Goal: Transaction & Acquisition: Purchase product/service

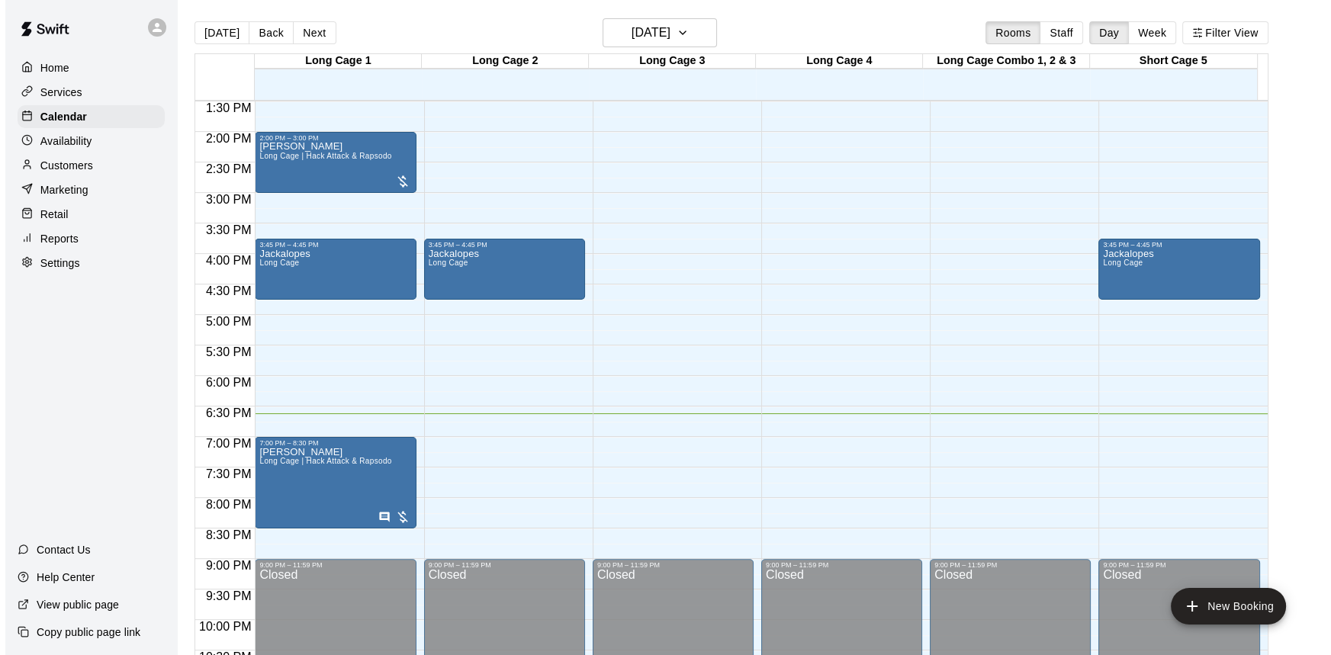
scroll to position [892, 0]
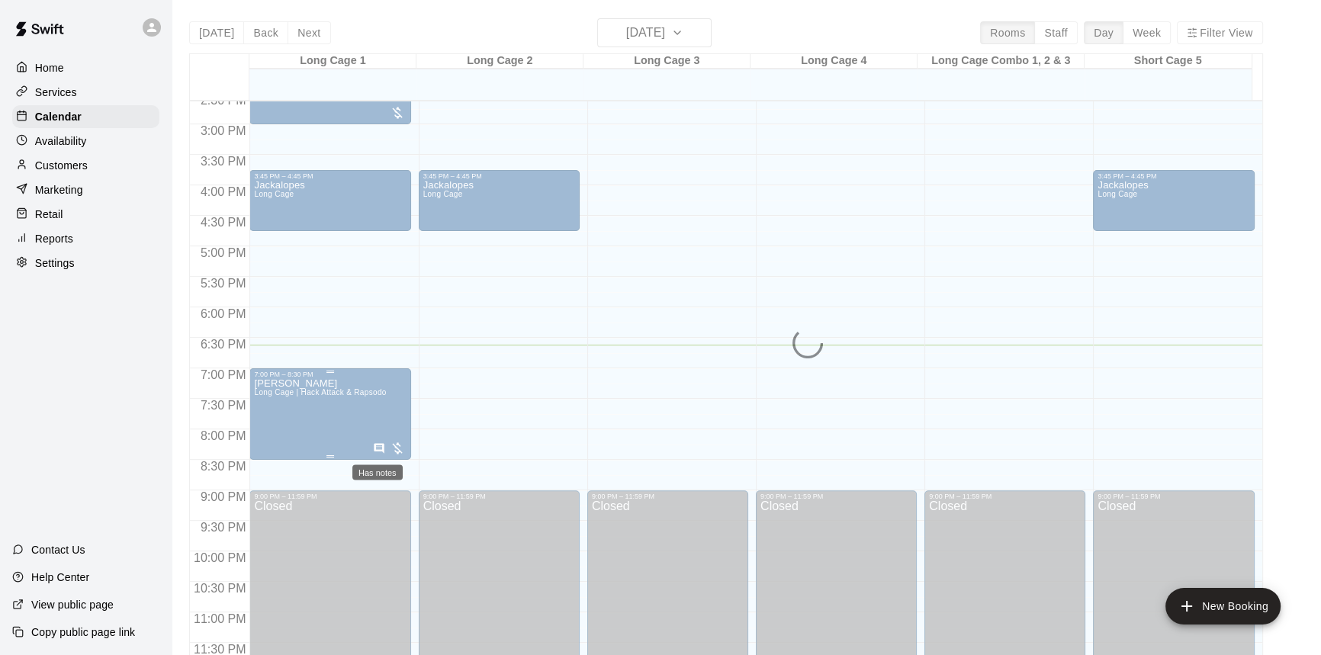
click at [377, 447] on icon "Has notes" at bounding box center [379, 448] width 12 height 12
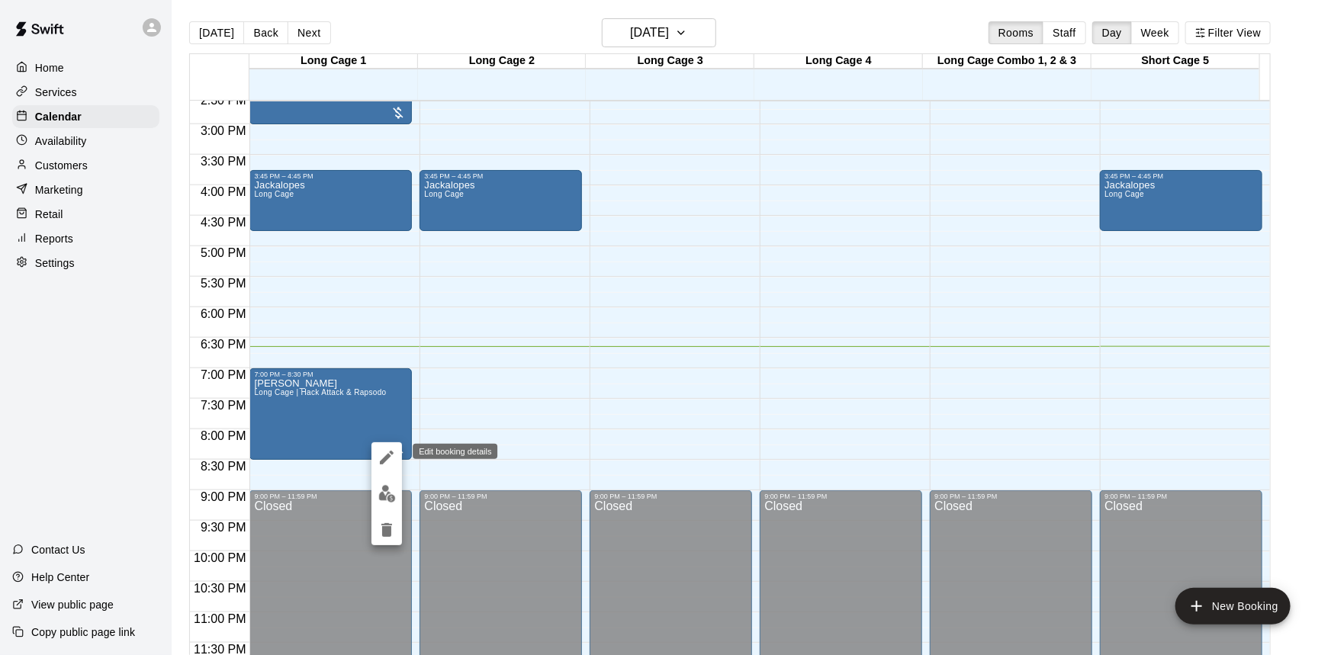
click at [386, 457] on icon "edit" at bounding box center [387, 458] width 14 height 14
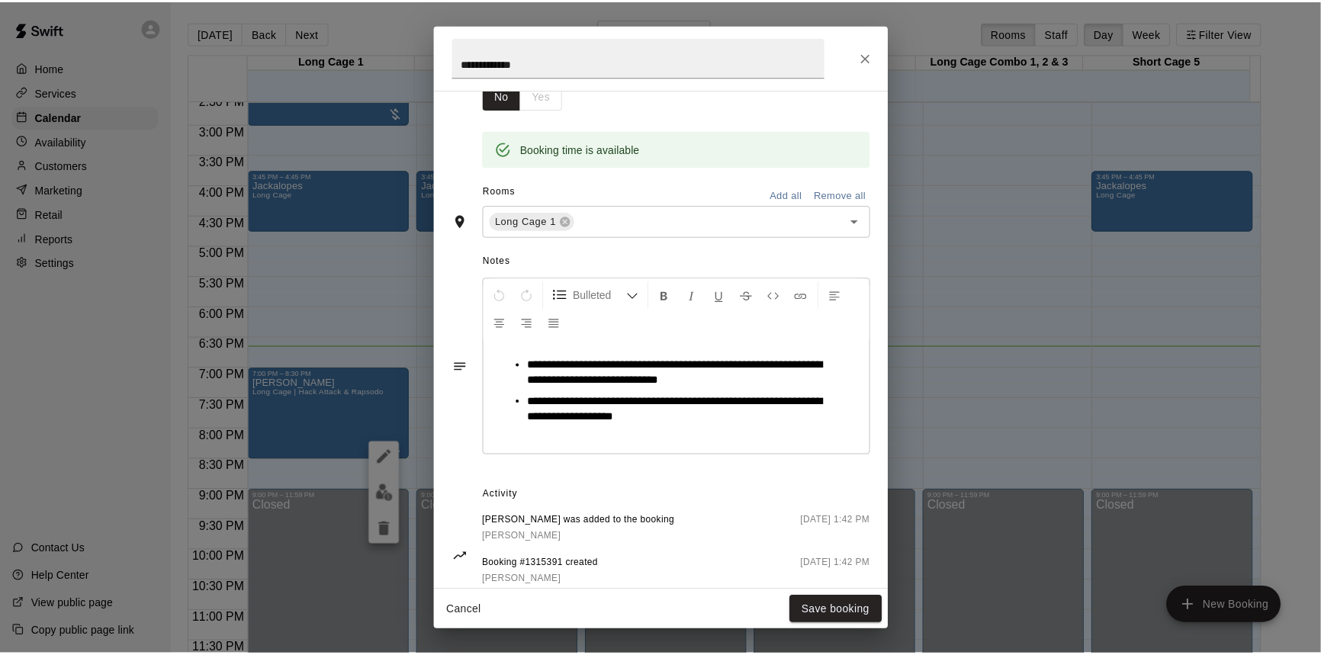
scroll to position [314, 0]
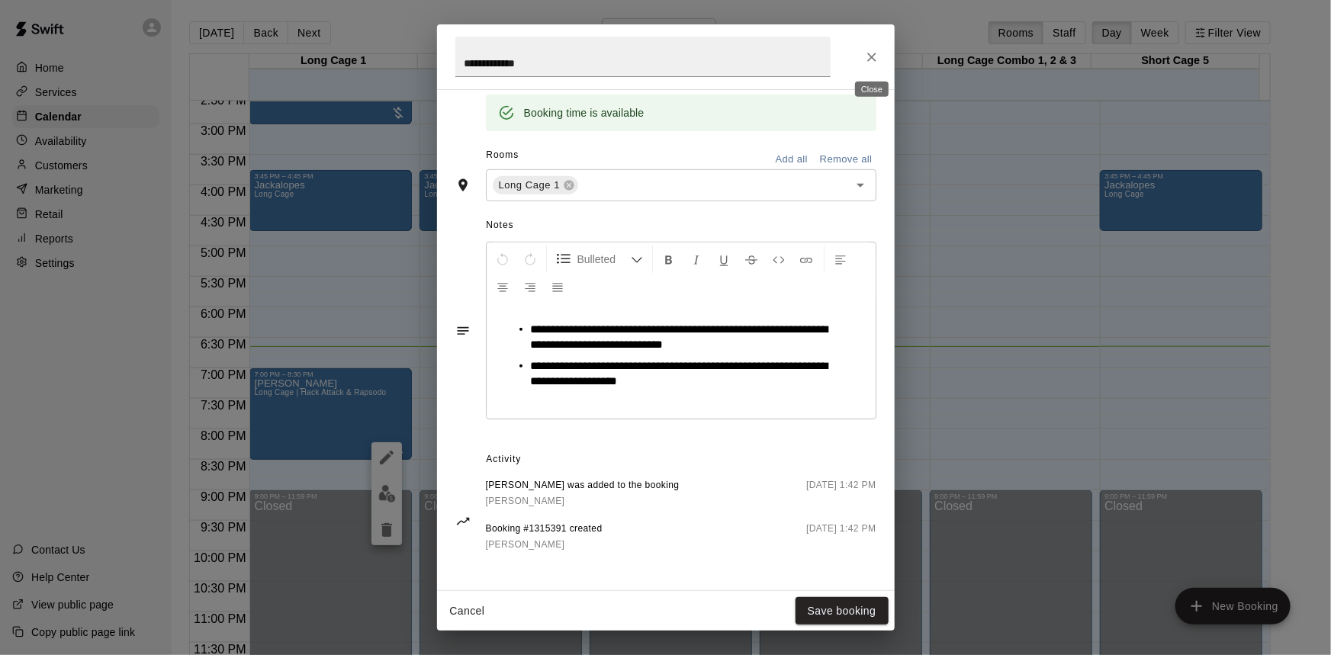
click at [868, 58] on icon "Close" at bounding box center [871, 57] width 15 height 15
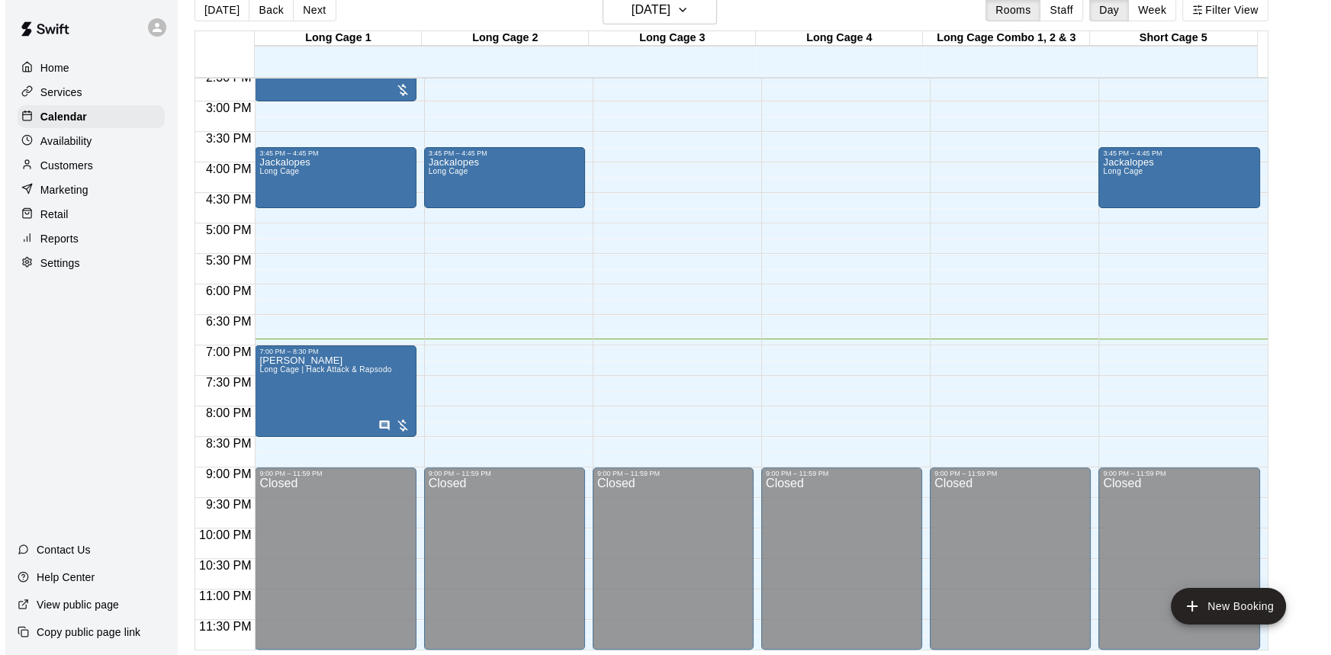
scroll to position [24, 0]
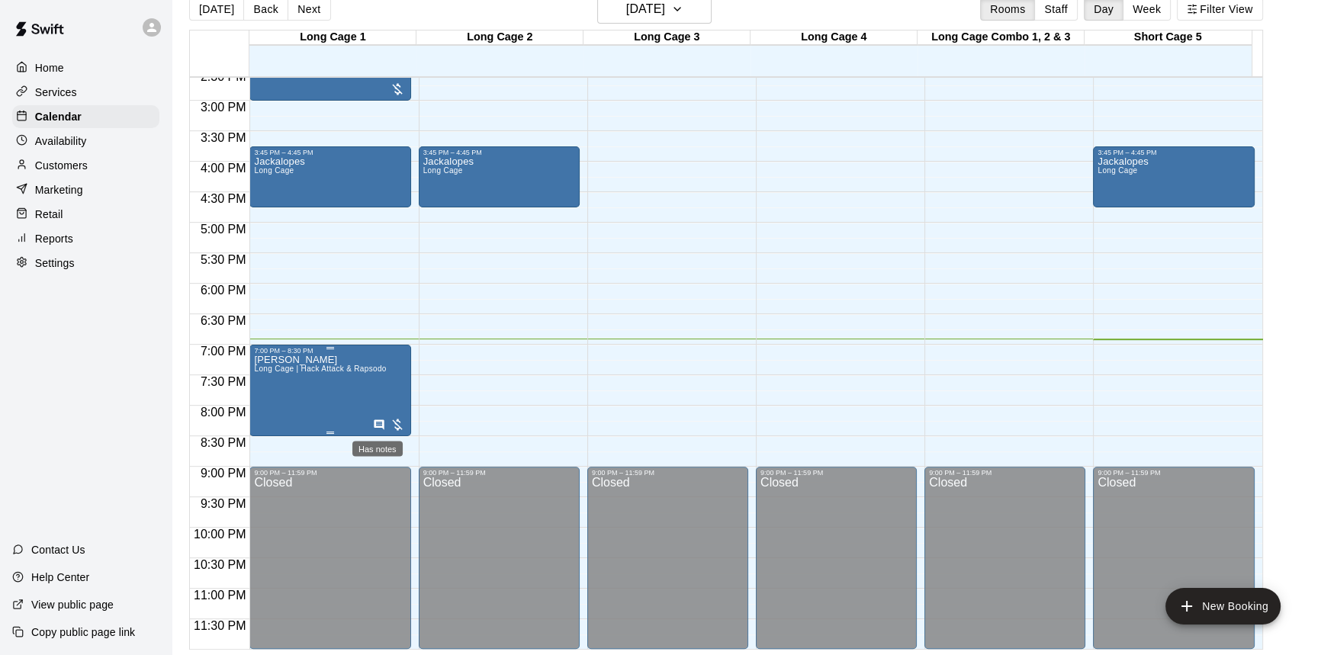
click at [378, 419] on icon "Has notes" at bounding box center [379, 425] width 12 height 12
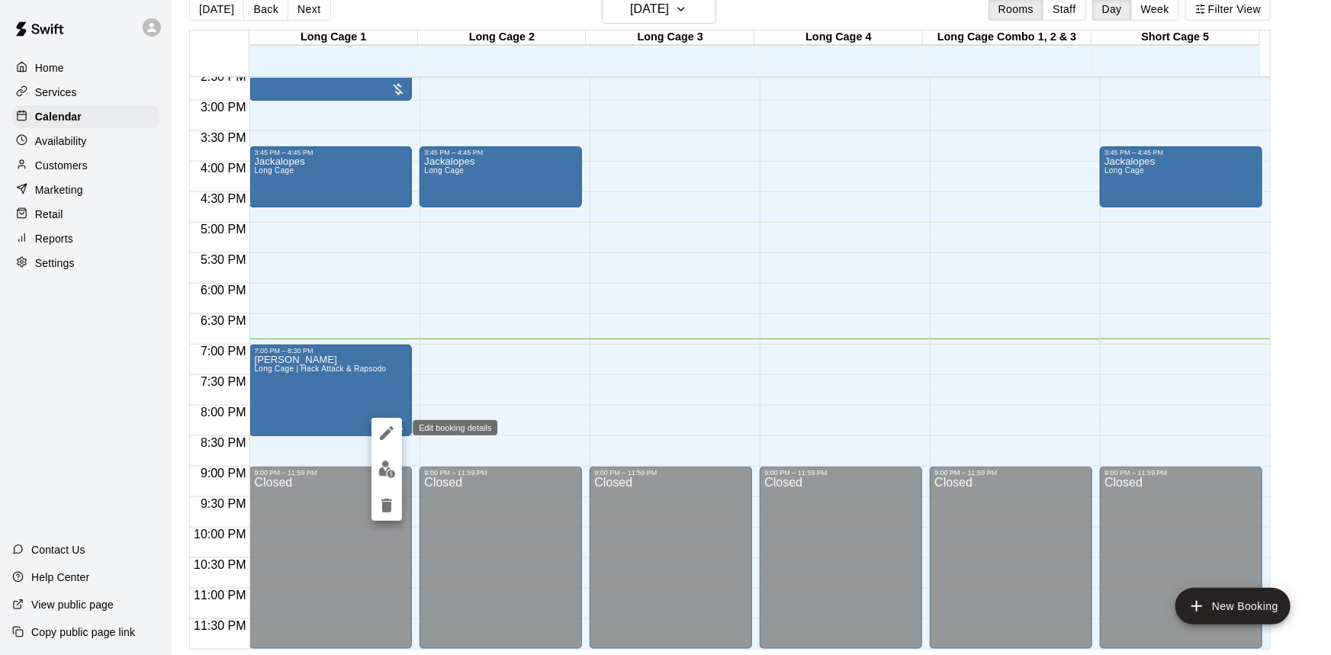
click at [387, 429] on icon "edit" at bounding box center [387, 433] width 14 height 14
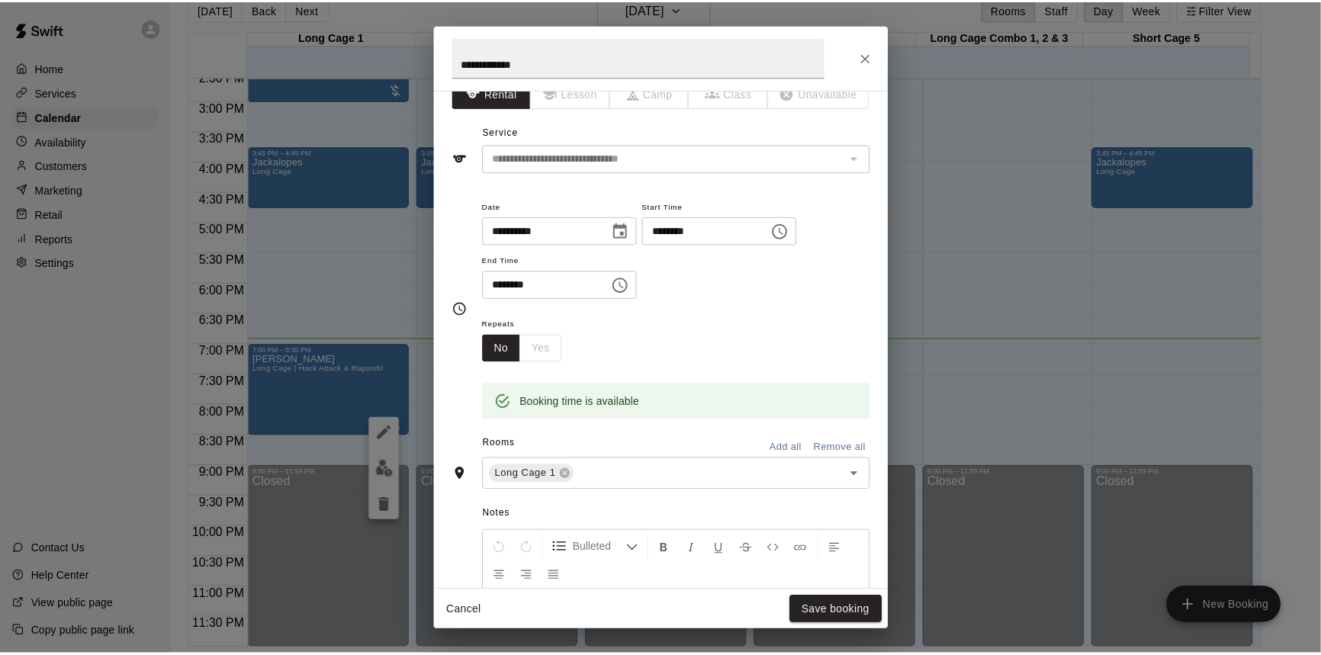
scroll to position [0, 0]
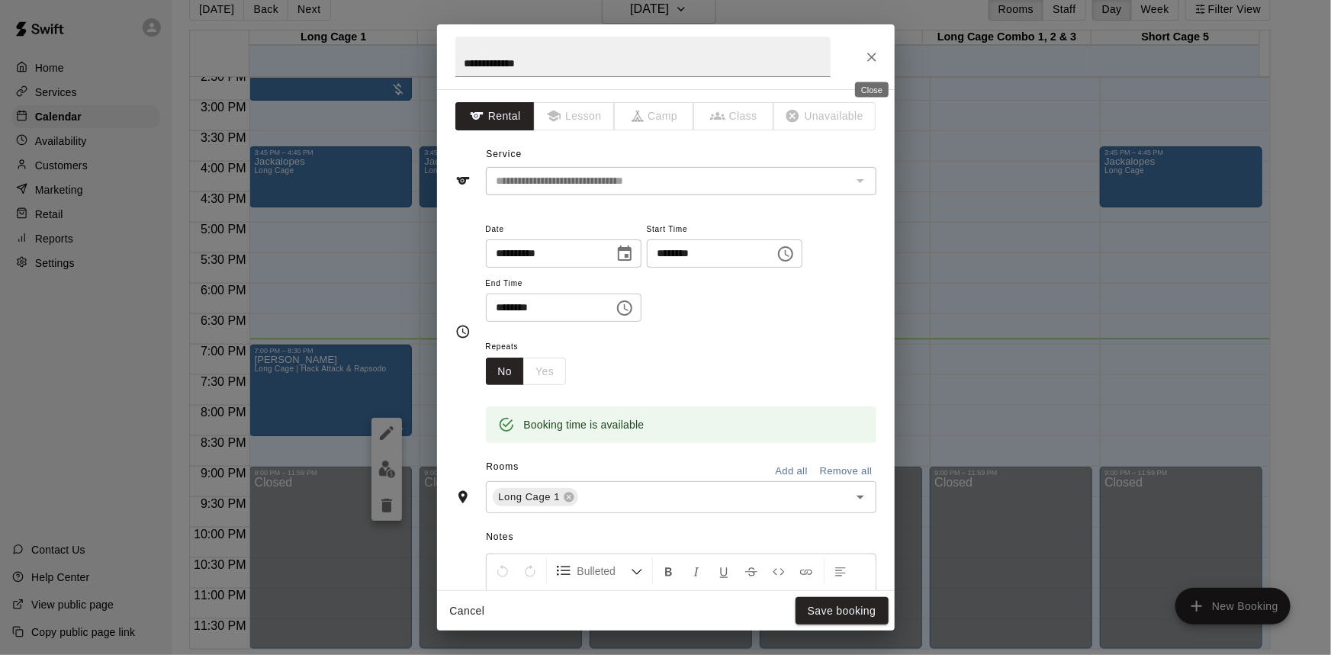
click at [865, 53] on icon "Close" at bounding box center [871, 57] width 15 height 15
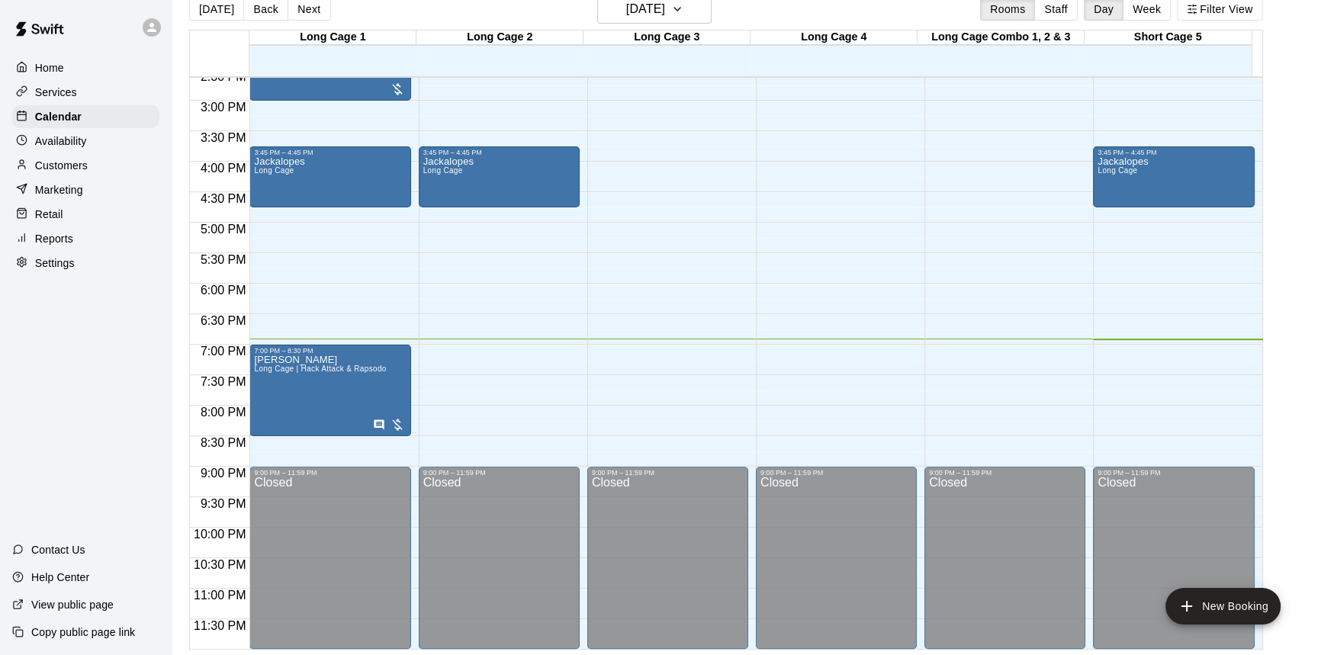
click at [65, 95] on p "Services" at bounding box center [56, 92] width 42 height 15
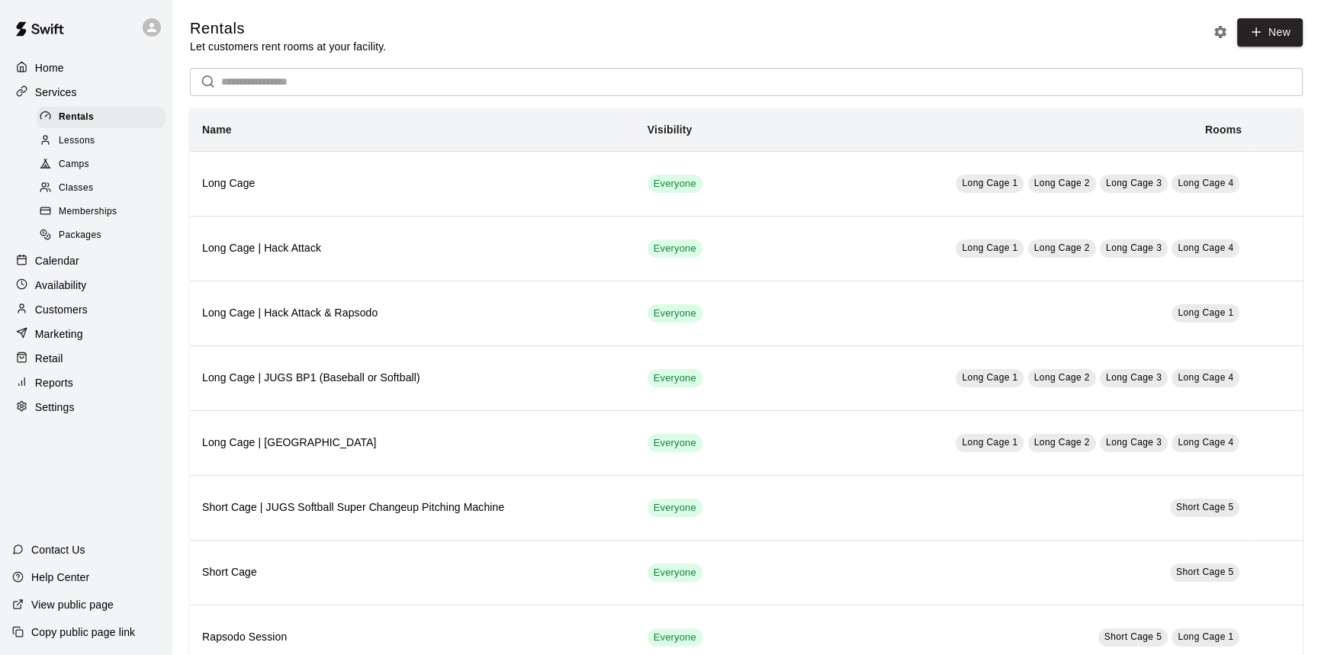
click at [84, 144] on span "Lessons" at bounding box center [77, 140] width 37 height 15
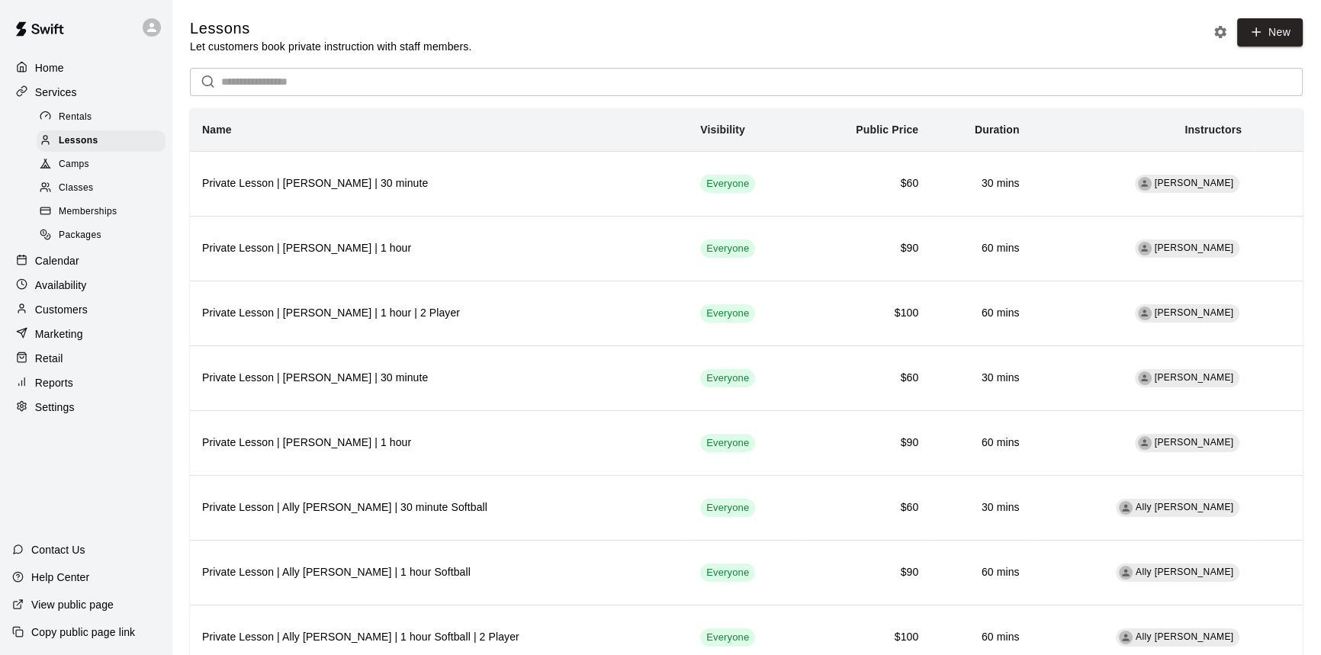
click at [66, 87] on p "Services" at bounding box center [56, 92] width 42 height 15
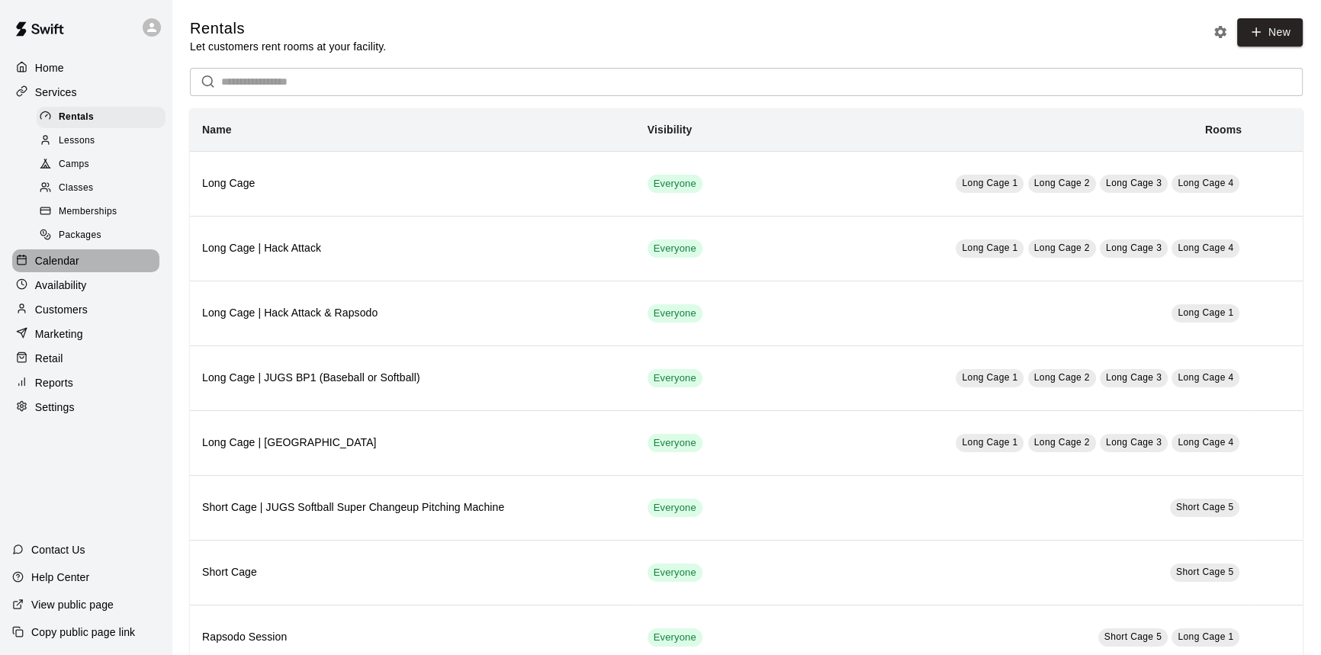
click at [85, 268] on div "Calendar" at bounding box center [85, 260] width 147 height 23
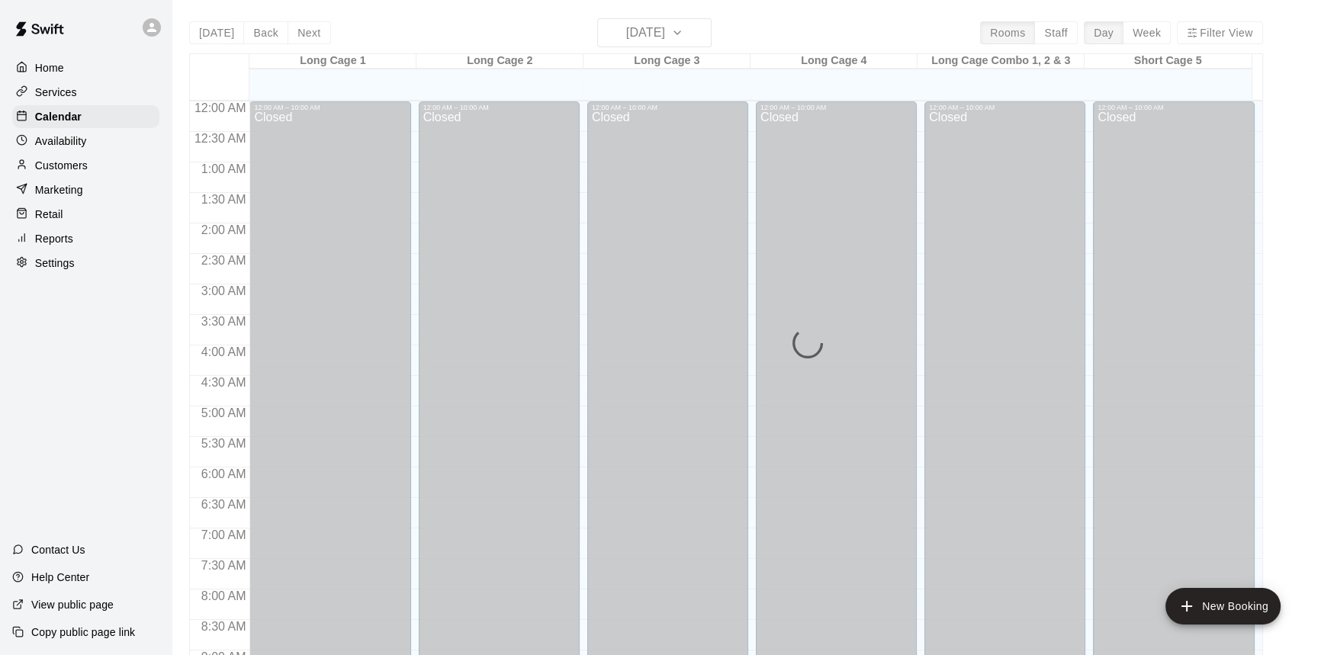
scroll to position [846, 0]
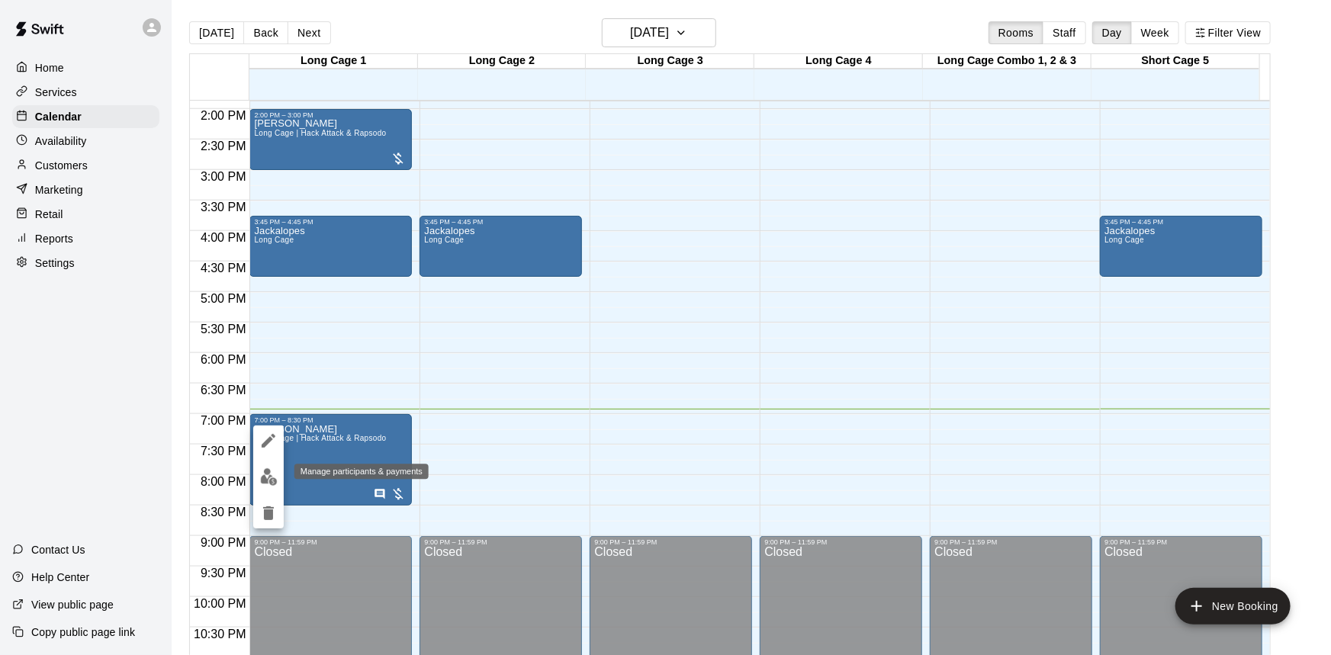
click at [275, 475] on img "edit" at bounding box center [269, 477] width 18 height 18
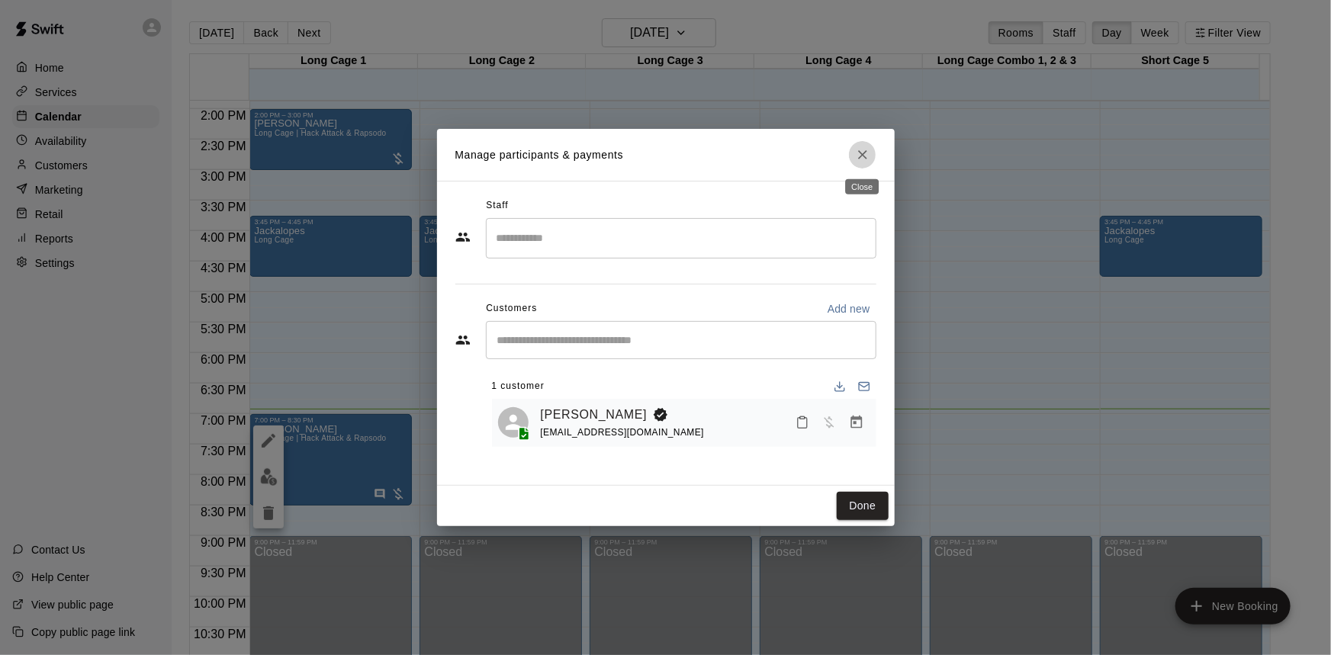
click at [862, 158] on icon "Close" at bounding box center [862, 154] width 15 height 15
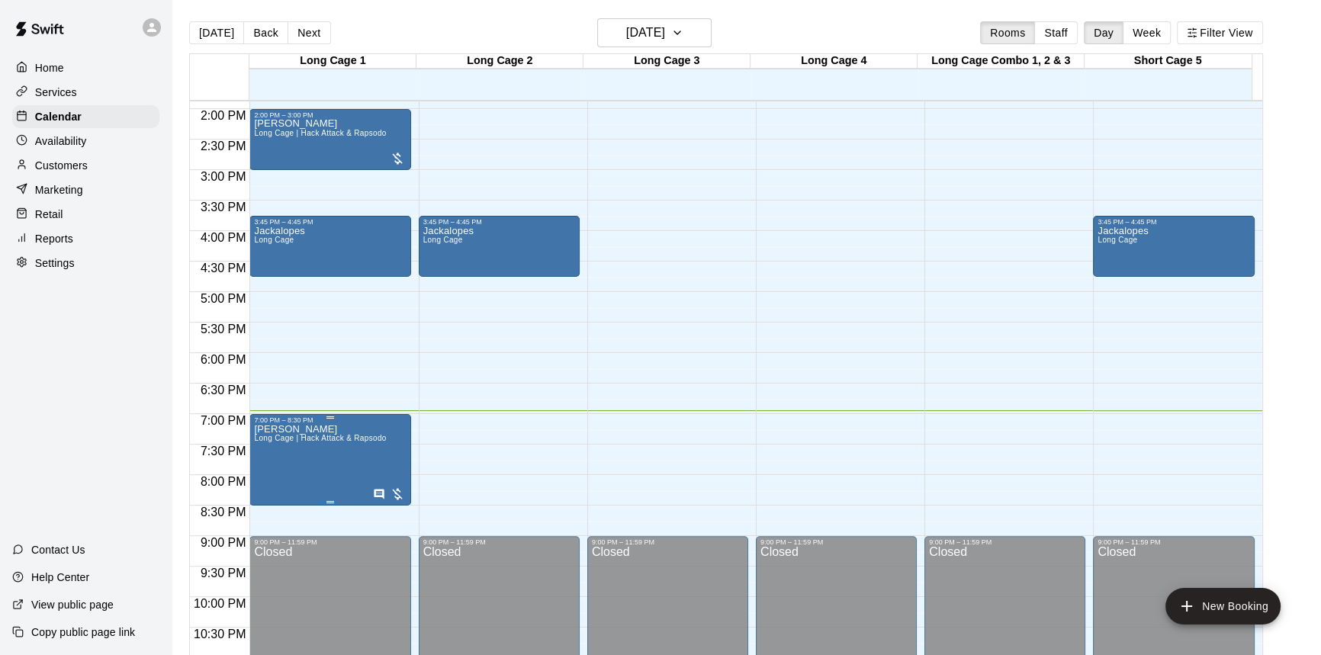
click at [396, 488] on div at bounding box center [389, 493] width 32 height 15
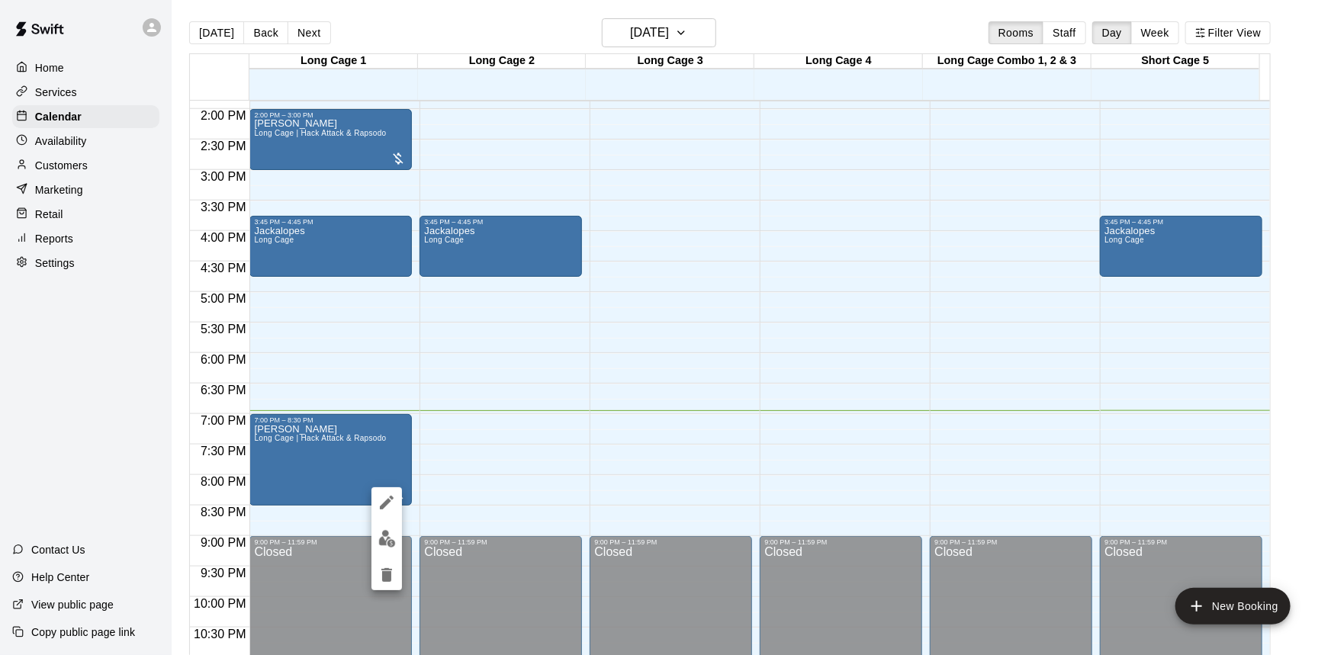
click at [383, 540] on img "edit" at bounding box center [387, 539] width 18 height 18
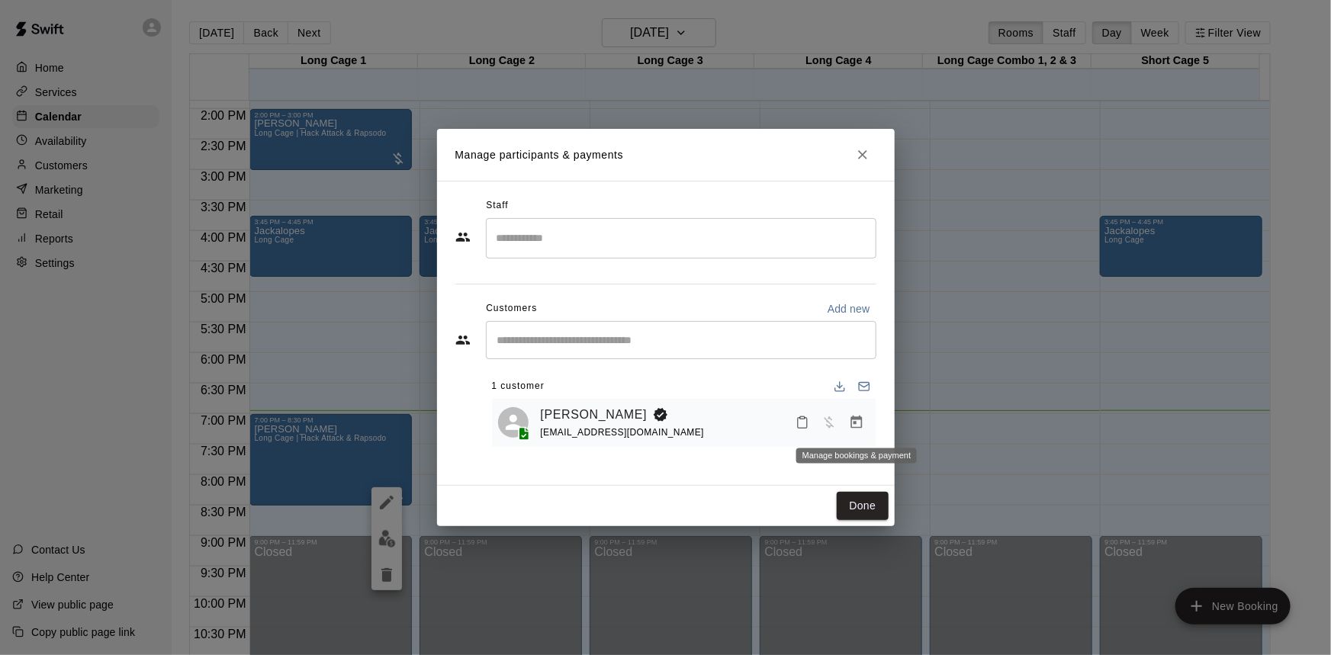
click at [852, 425] on icon "Manage bookings & payment" at bounding box center [856, 422] width 15 height 15
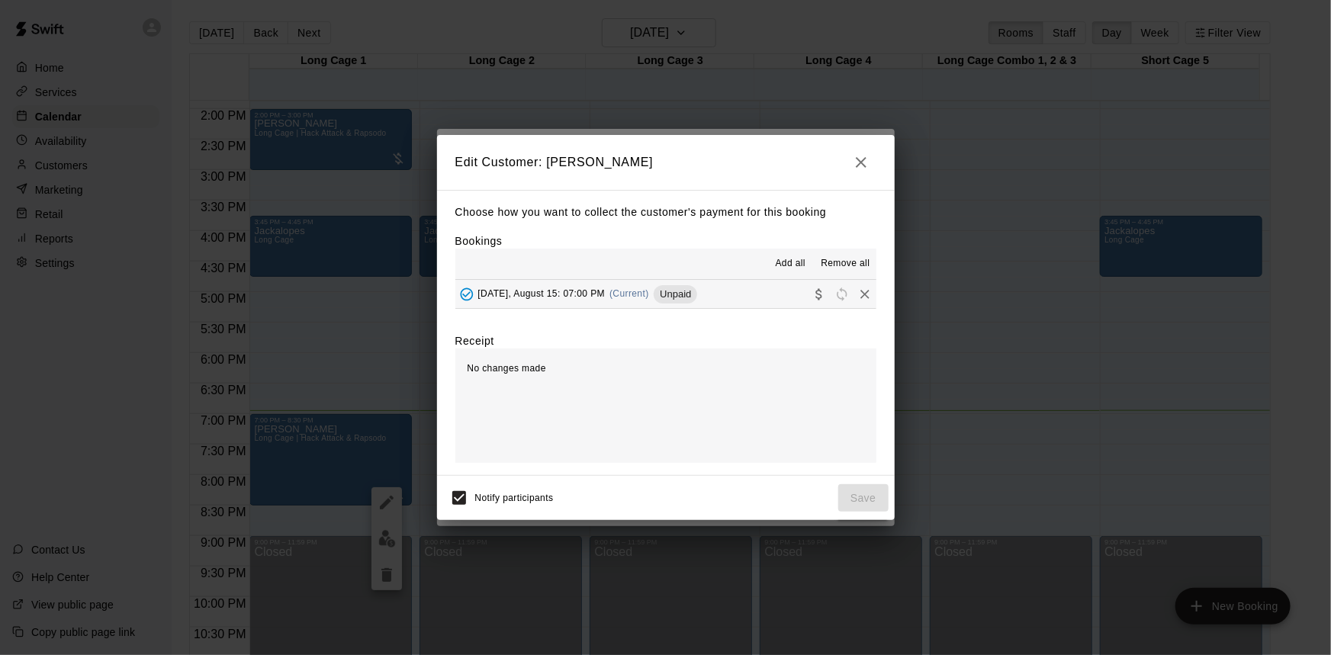
drag, startPoint x: 595, startPoint y: 296, endPoint x: 615, endPoint y: 299, distance: 20.8
click at [595, 296] on span "[DATE], August 15: 07:00 PM" at bounding box center [541, 293] width 127 height 11
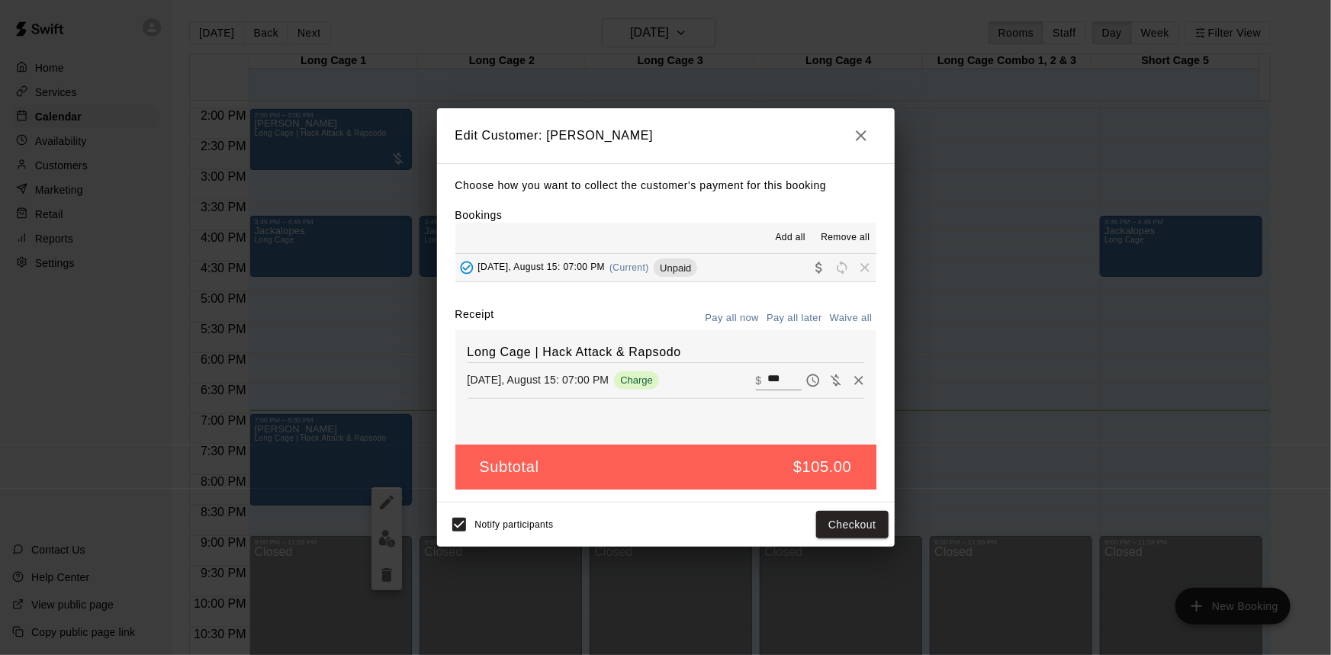
click at [772, 380] on input "***" at bounding box center [784, 381] width 34 height 20
click at [852, 522] on button "Checkout" at bounding box center [852, 525] width 72 height 28
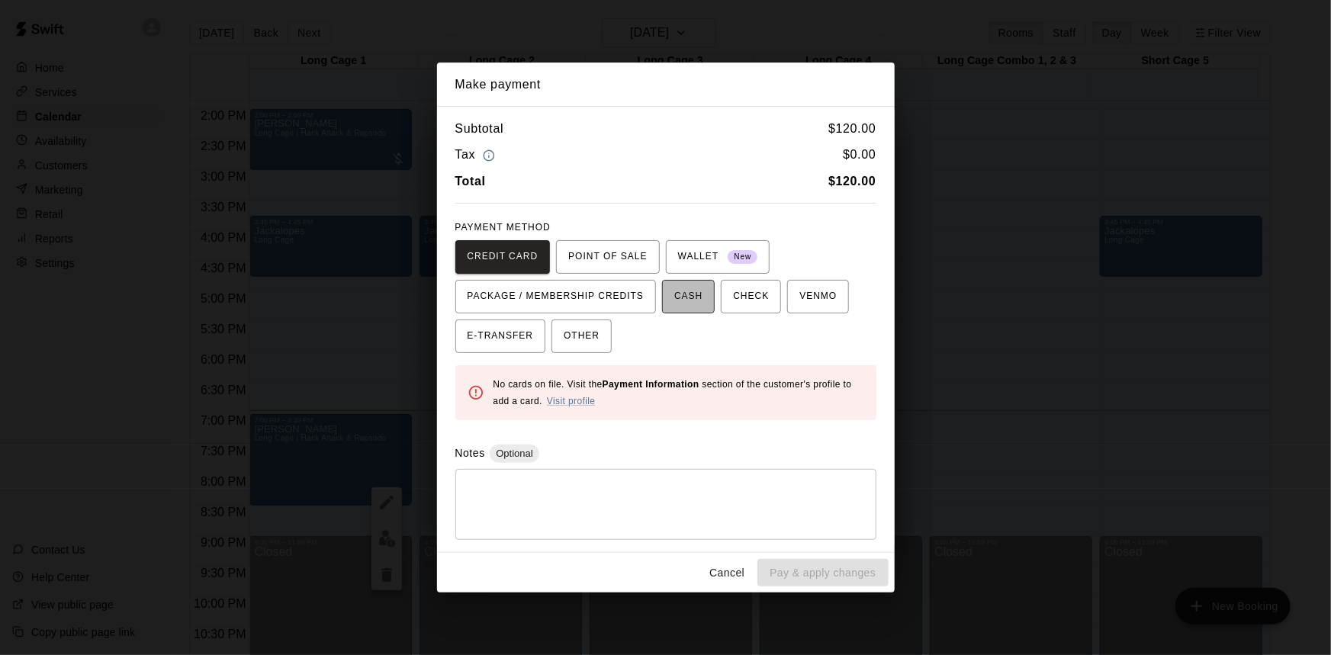
click at [688, 291] on span "CASH" at bounding box center [688, 296] width 28 height 24
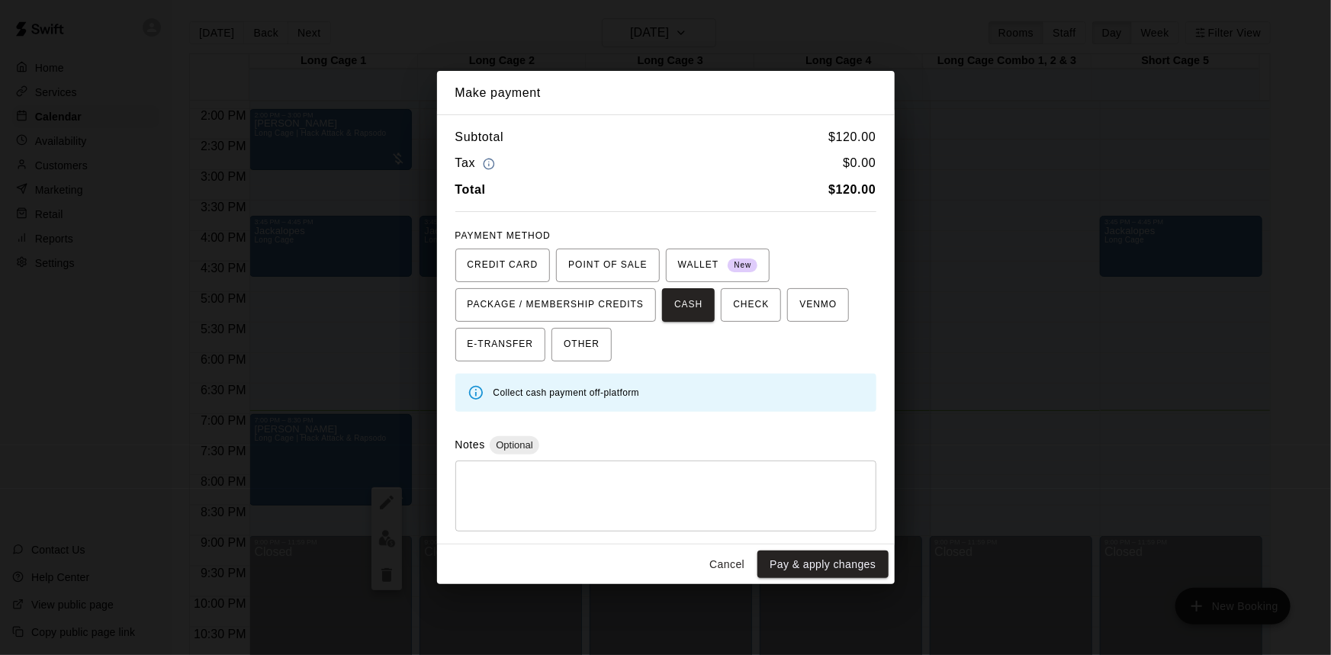
click at [717, 561] on button "Cancel" at bounding box center [726, 565] width 49 height 28
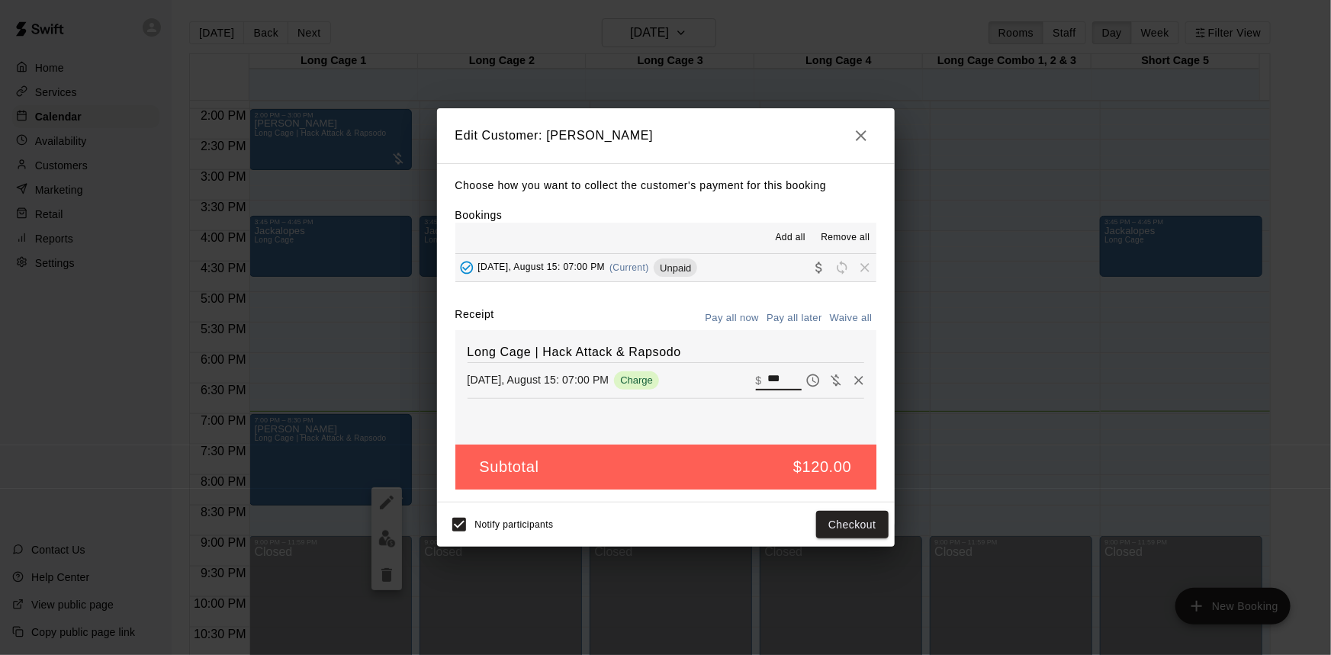
drag, startPoint x: 776, startPoint y: 380, endPoint x: 764, endPoint y: 378, distance: 12.3
click at [767, 378] on input "***" at bounding box center [784, 381] width 34 height 20
type input "***"
click at [844, 524] on button "Checkout" at bounding box center [852, 525] width 72 height 28
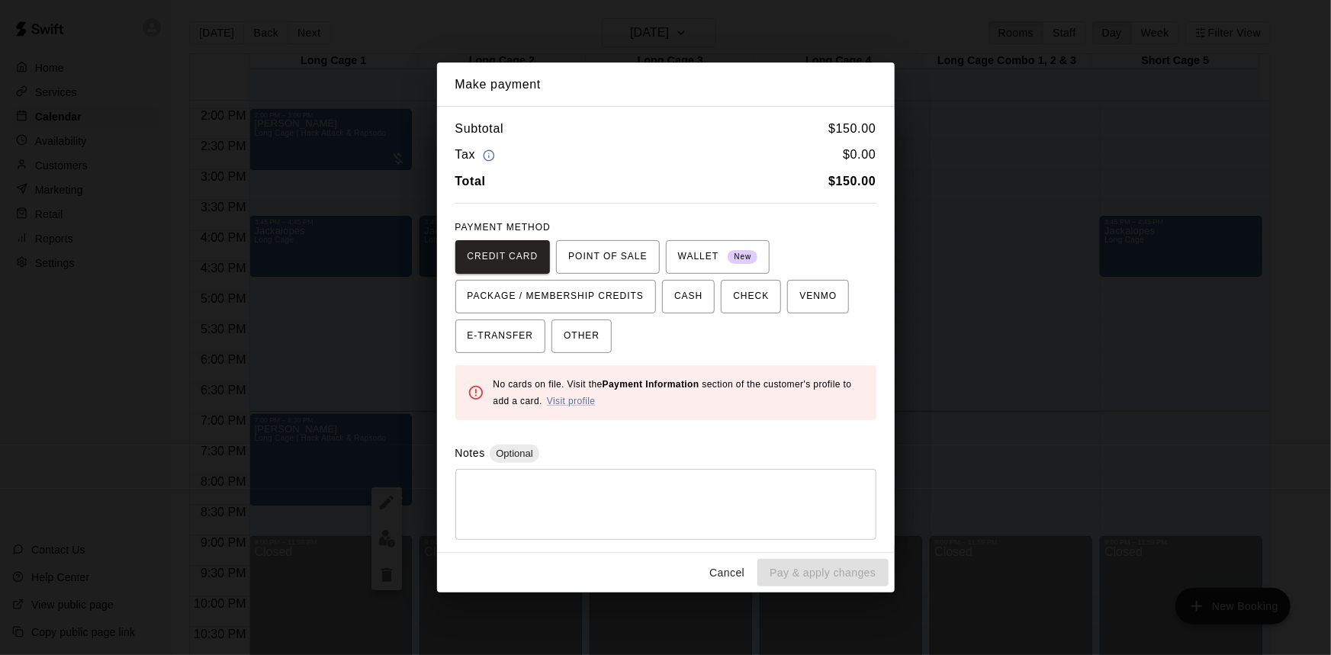
click at [723, 572] on button "Cancel" at bounding box center [726, 573] width 49 height 28
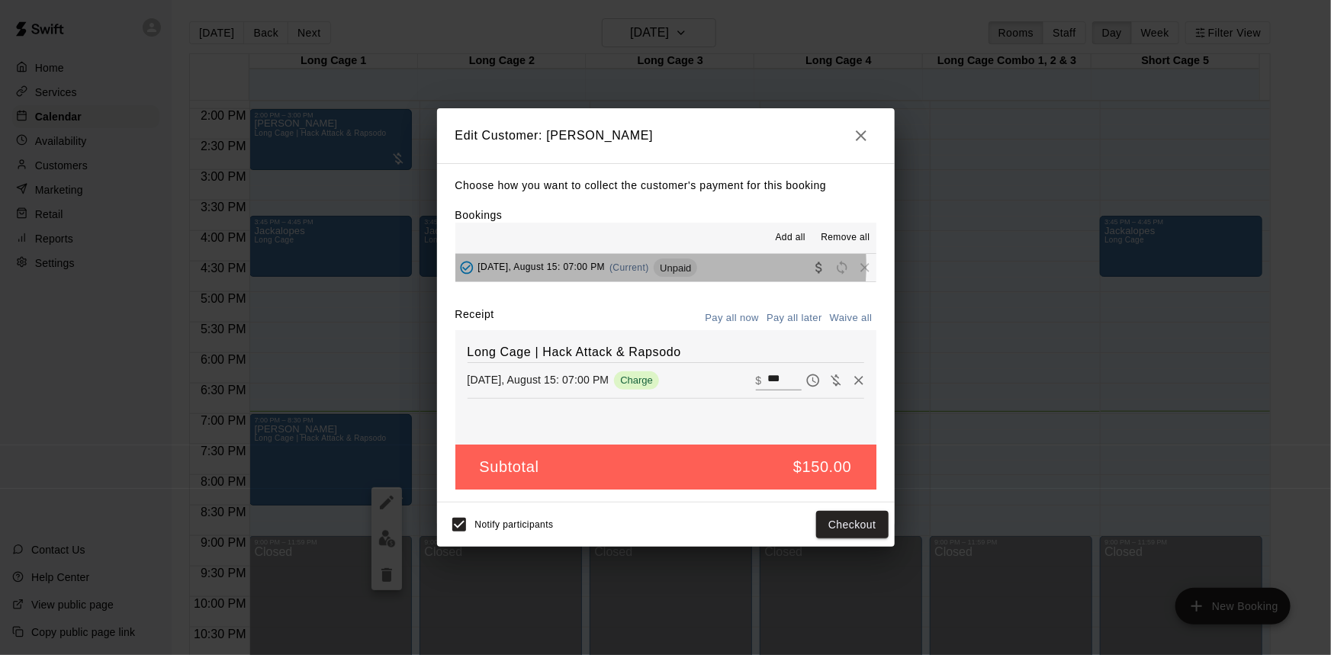
click at [602, 266] on div "[DATE], August 15: 07:00 PM (Current) Unpaid" at bounding box center [576, 267] width 242 height 23
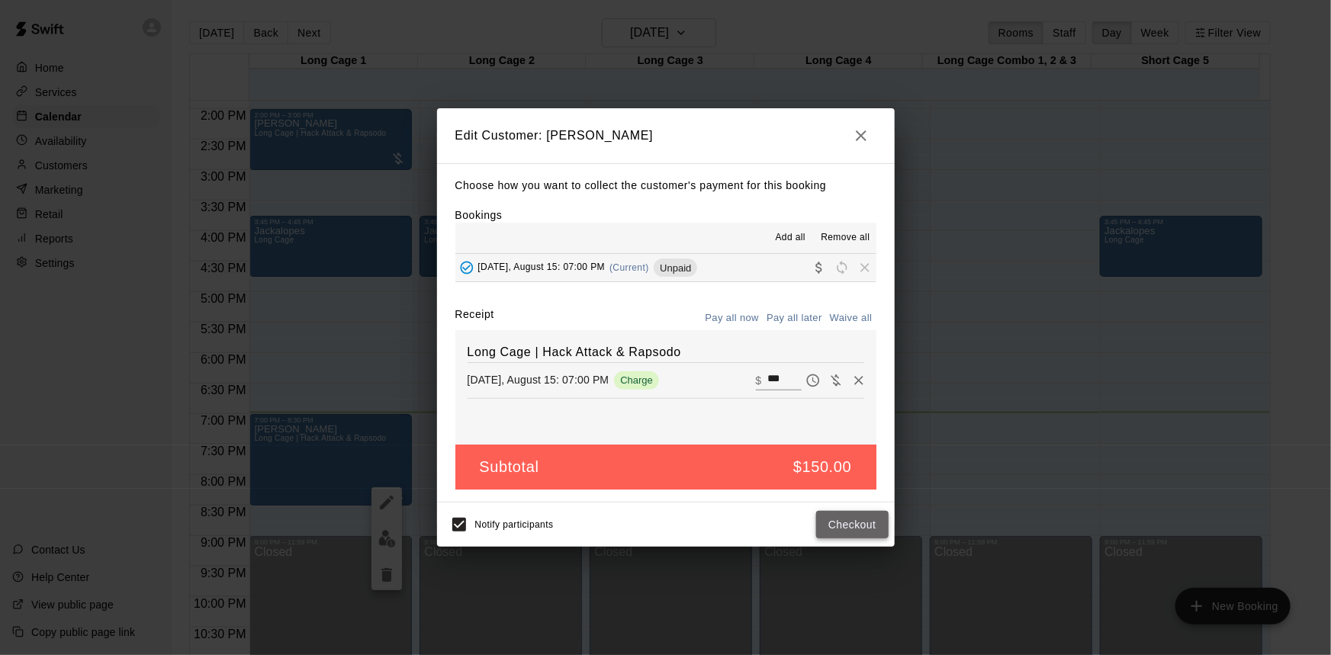
click at [843, 522] on button "Checkout" at bounding box center [852, 525] width 72 height 28
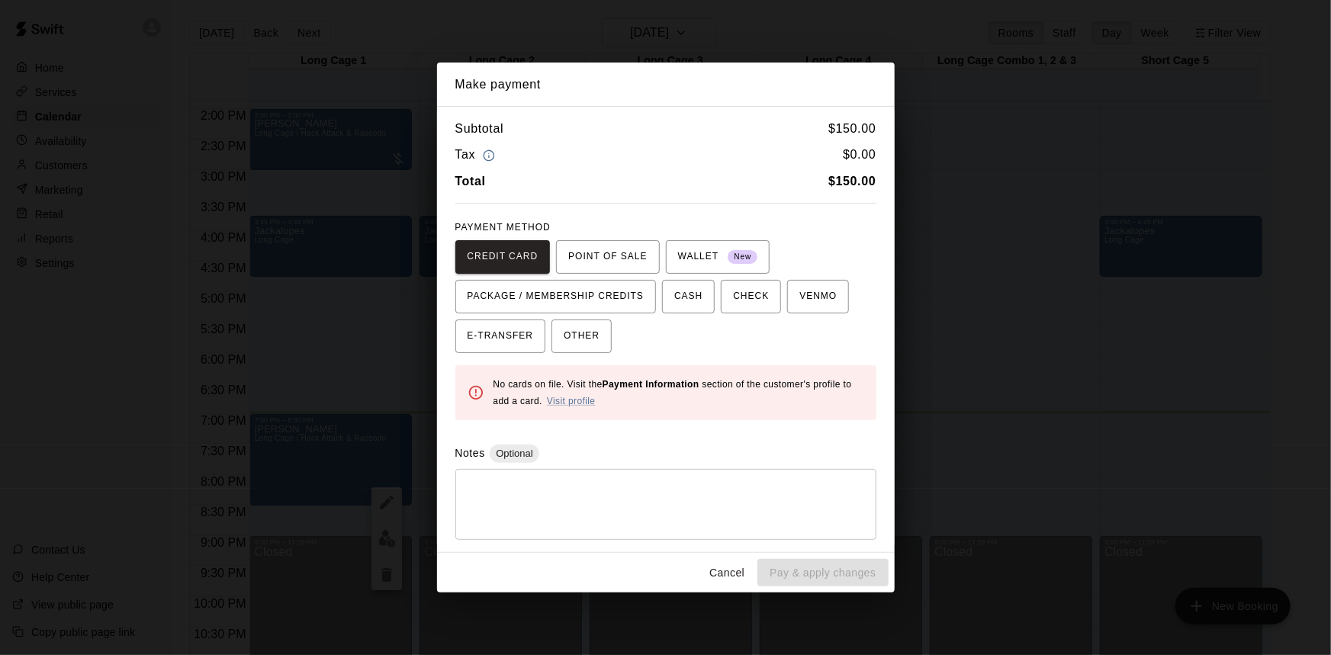
drag, startPoint x: 619, startPoint y: 250, endPoint x: 656, endPoint y: 242, distance: 37.4
click at [623, 252] on span "POINT OF SALE" at bounding box center [607, 257] width 79 height 24
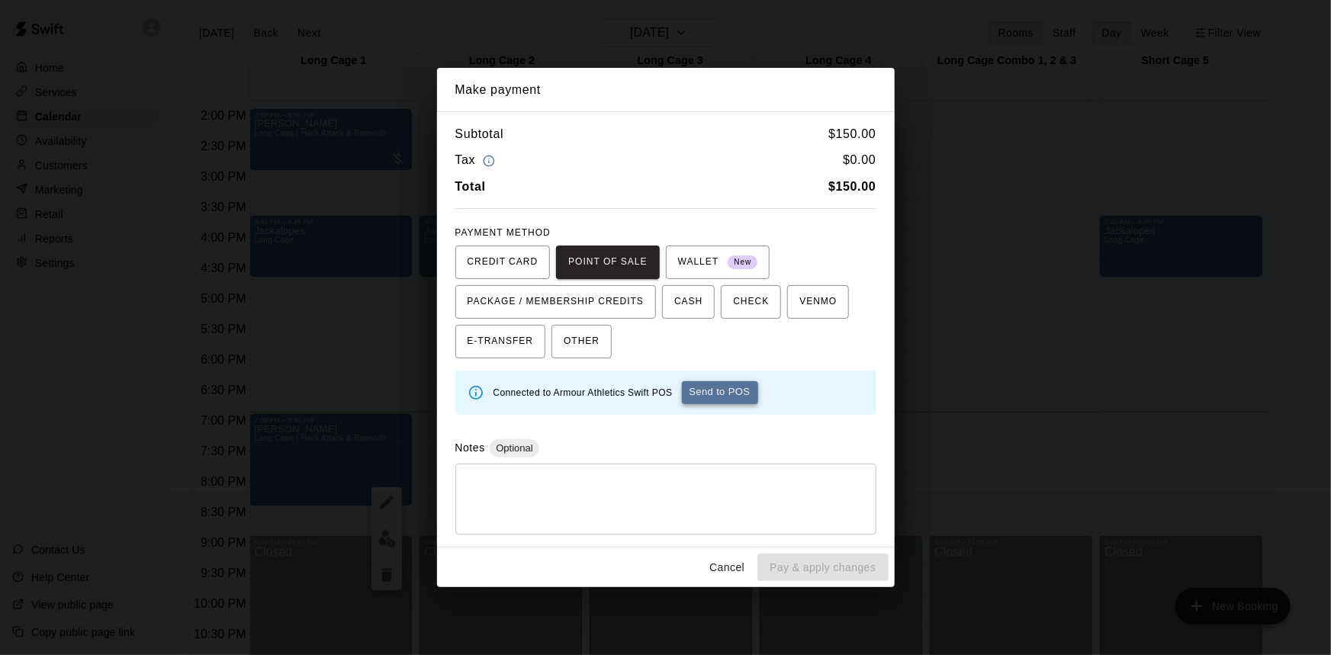
click at [724, 391] on button "Send to POS" at bounding box center [720, 392] width 76 height 23
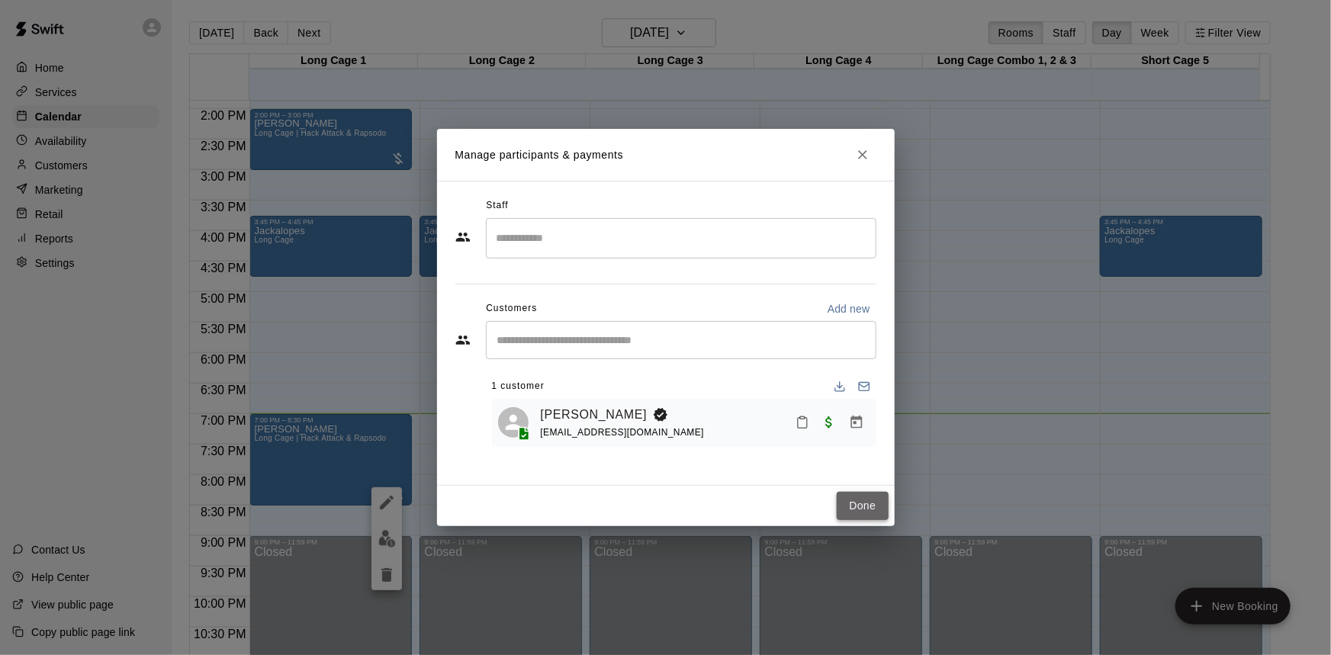
click at [865, 508] on button "Done" at bounding box center [861, 506] width 51 height 28
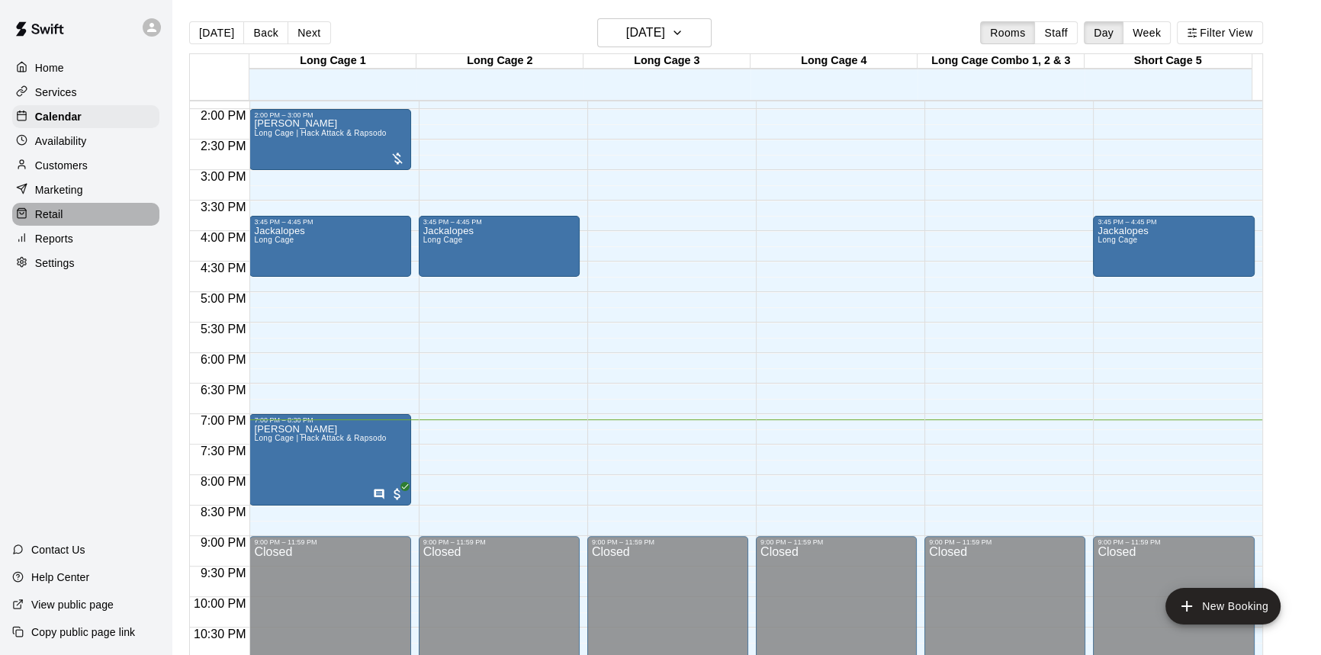
click at [85, 220] on div "Retail" at bounding box center [85, 214] width 147 height 23
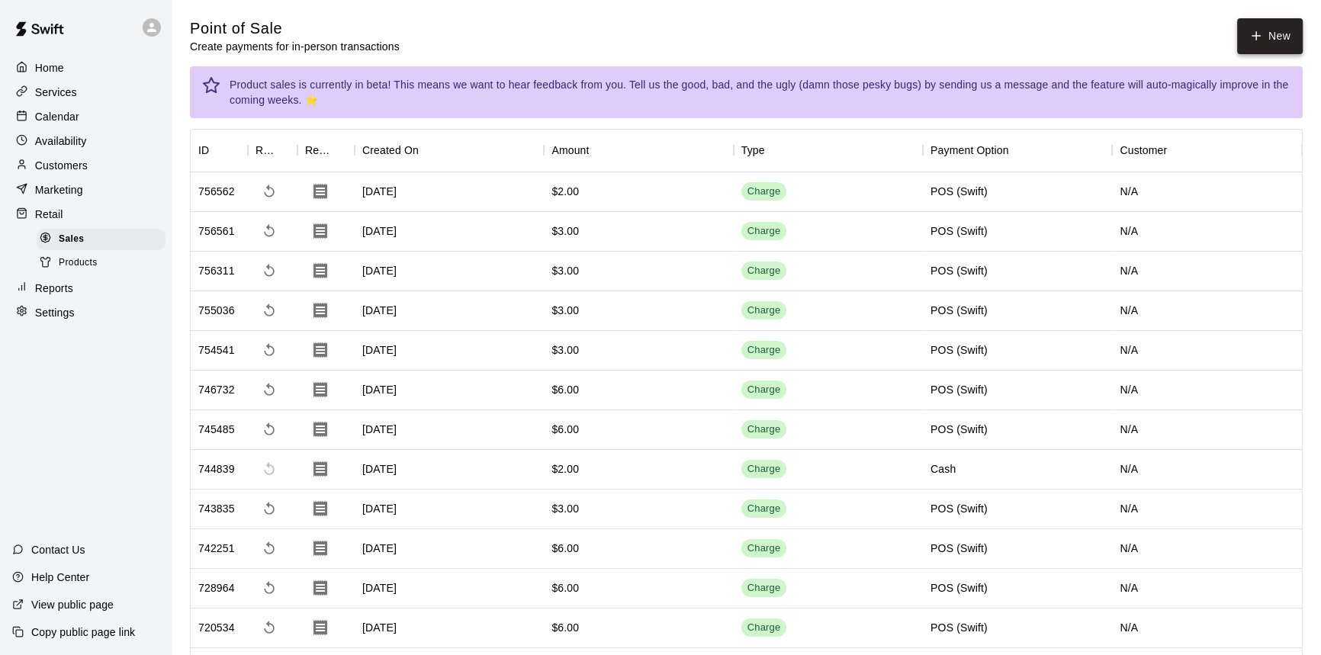
click at [1266, 27] on button "New" at bounding box center [1270, 36] width 66 height 36
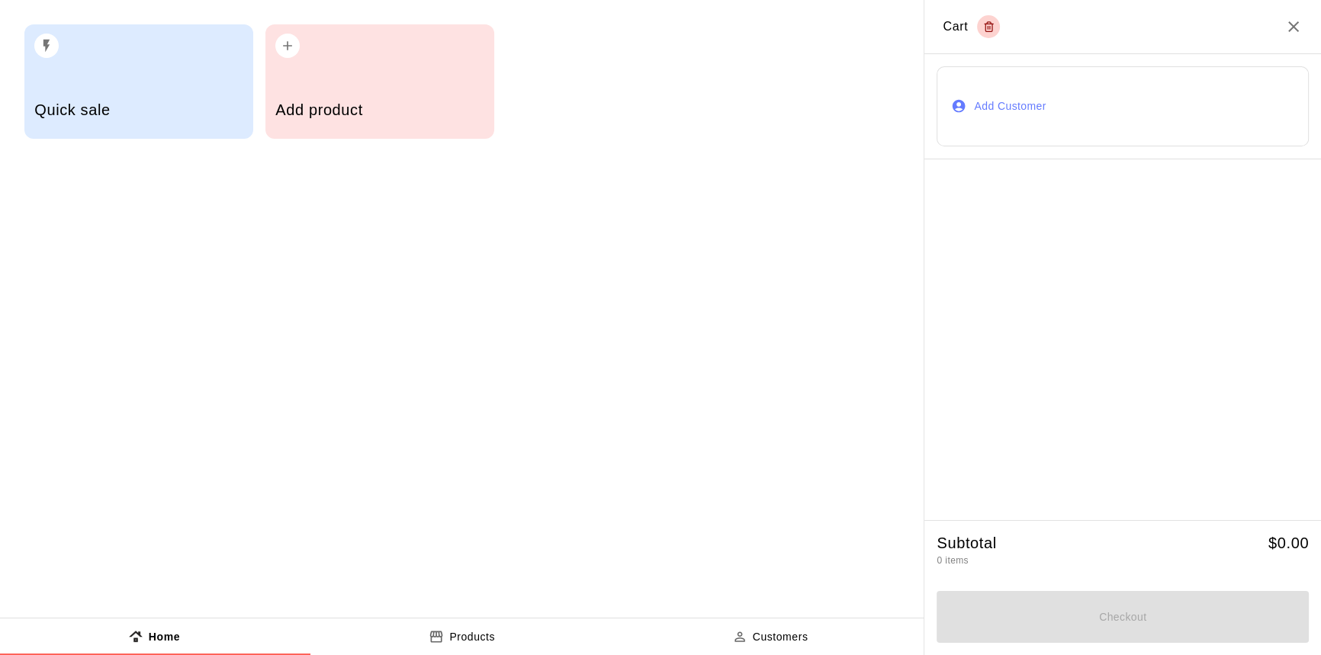
click at [347, 77] on div "Add product" at bounding box center [379, 81] width 229 height 114
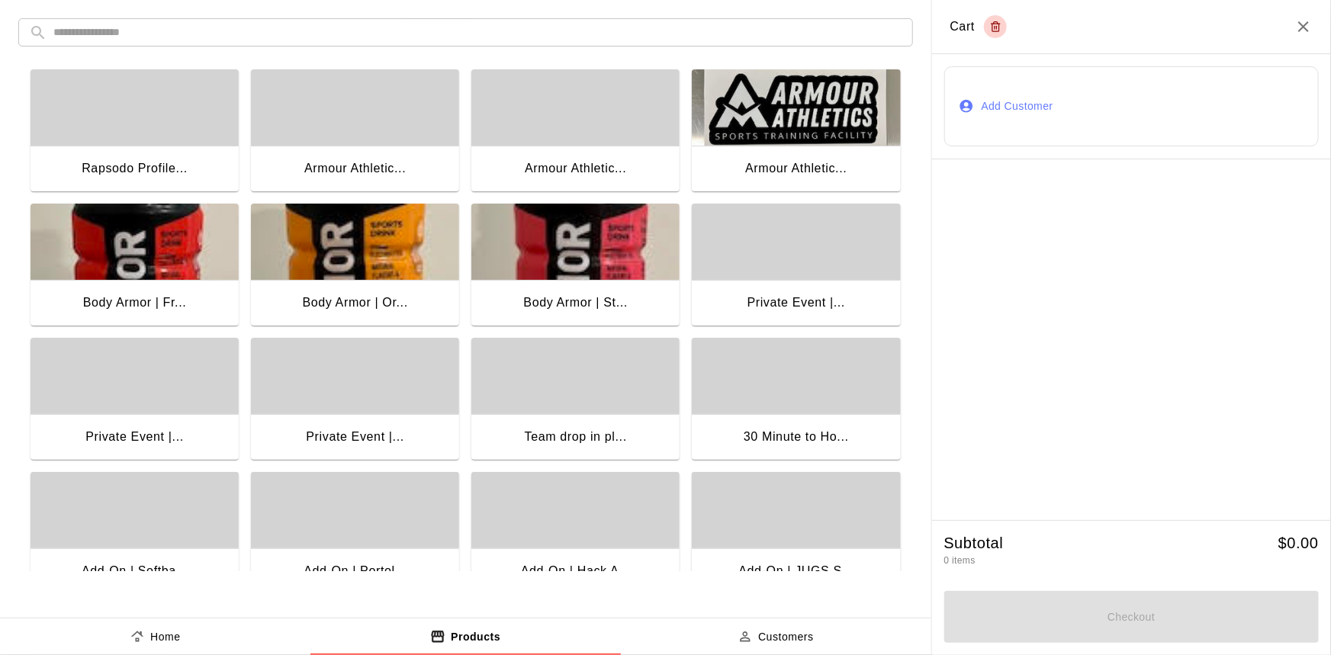
click at [160, 151] on div "Rapsodo Profile..." at bounding box center [134, 170] width 208 height 49
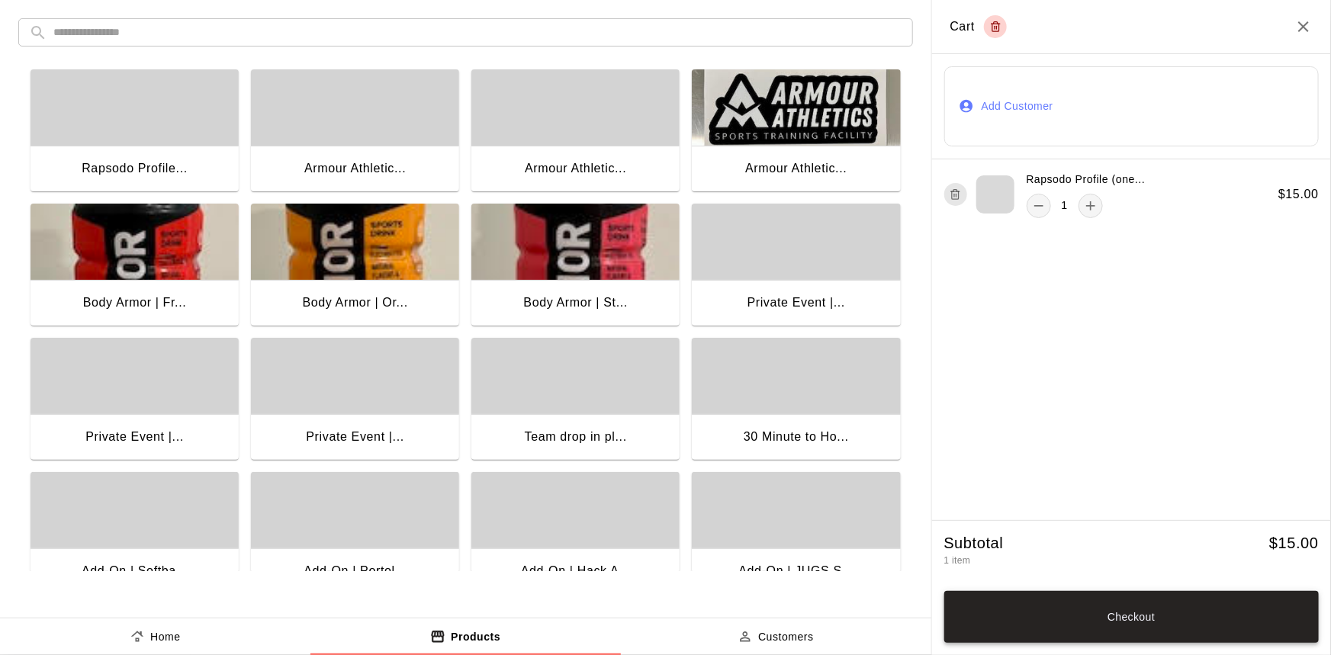
click at [1128, 622] on button "Checkout" at bounding box center [1131, 617] width 375 height 52
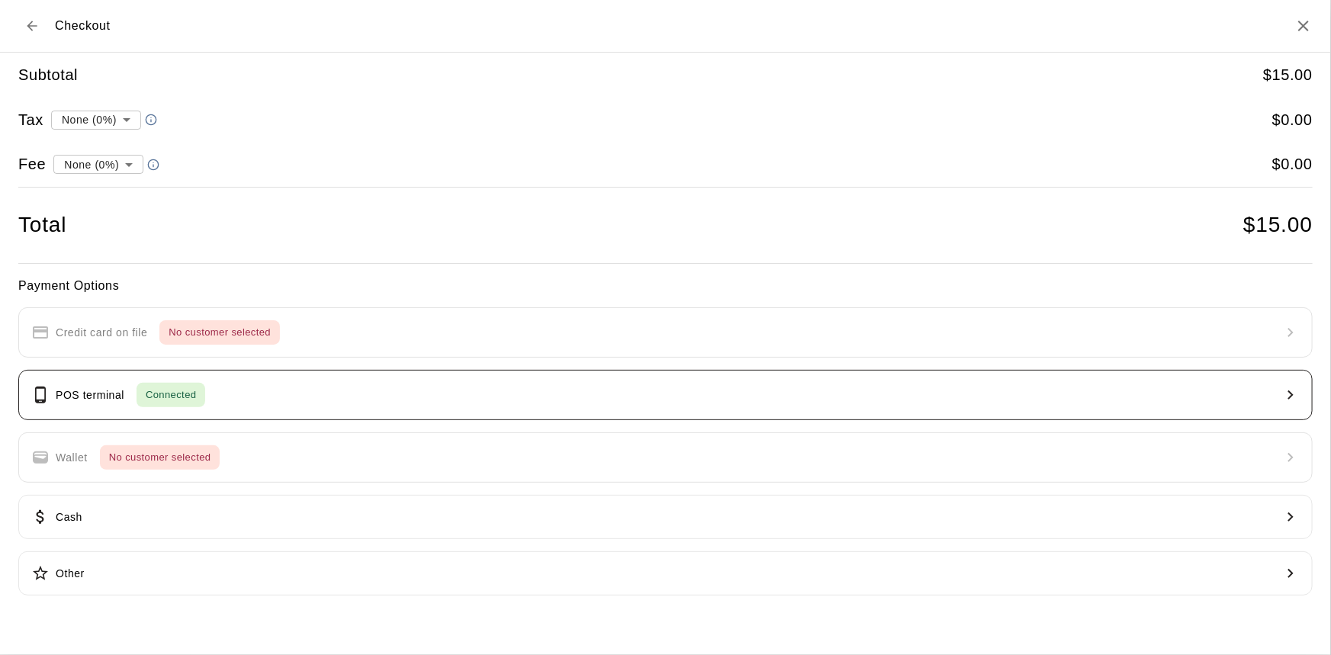
click at [303, 395] on button "POS terminal Connected" at bounding box center [665, 395] width 1294 height 50
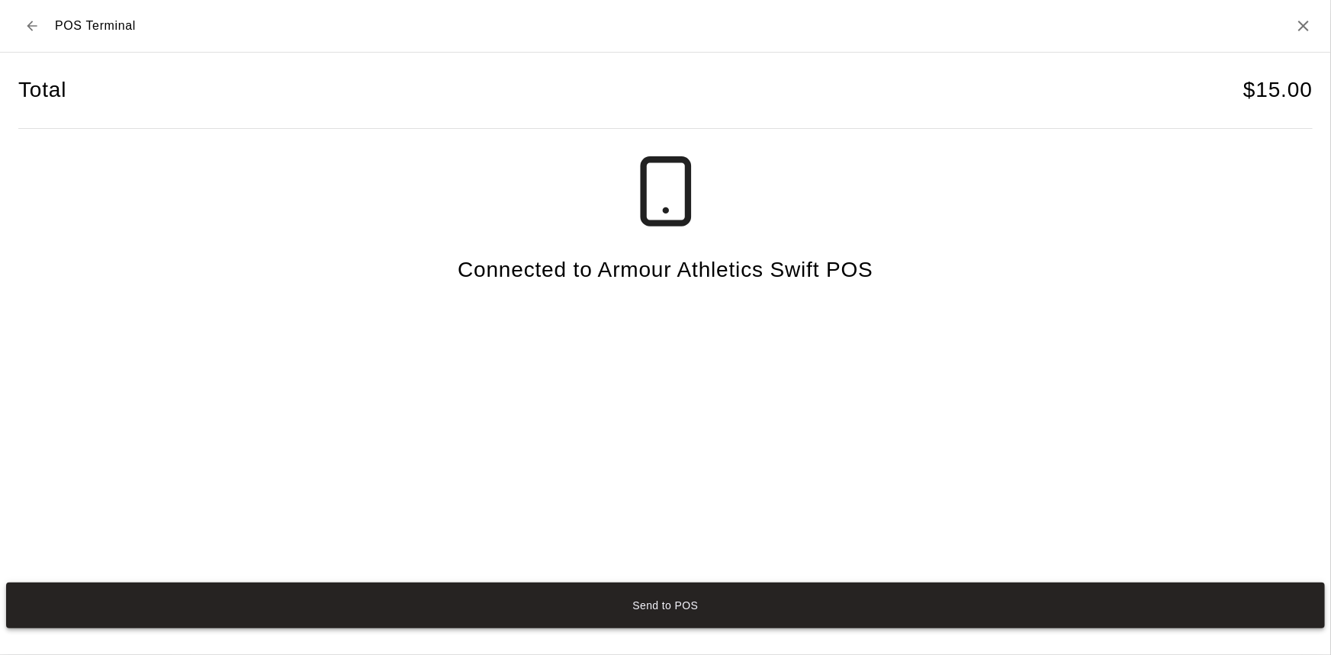
click at [703, 611] on button "Send to POS" at bounding box center [665, 606] width 1318 height 46
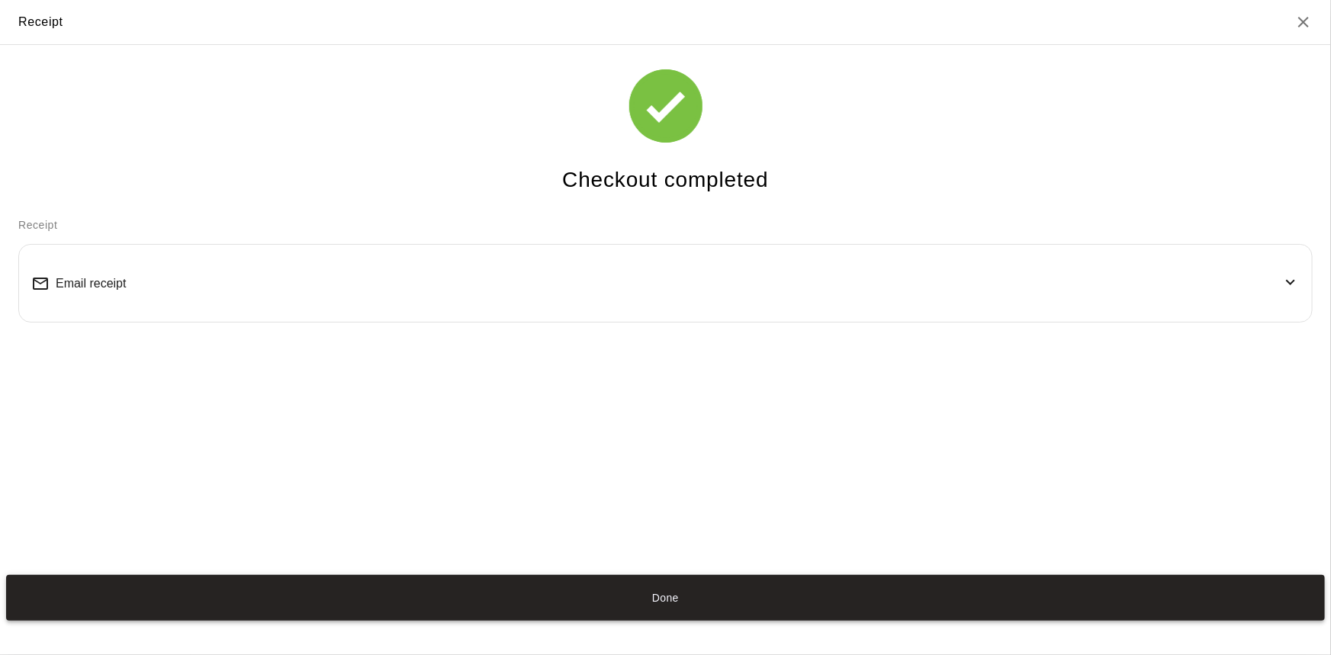
click at [661, 592] on button "Done" at bounding box center [665, 598] width 1318 height 46
click at [660, 602] on button "Done" at bounding box center [665, 598] width 1318 height 46
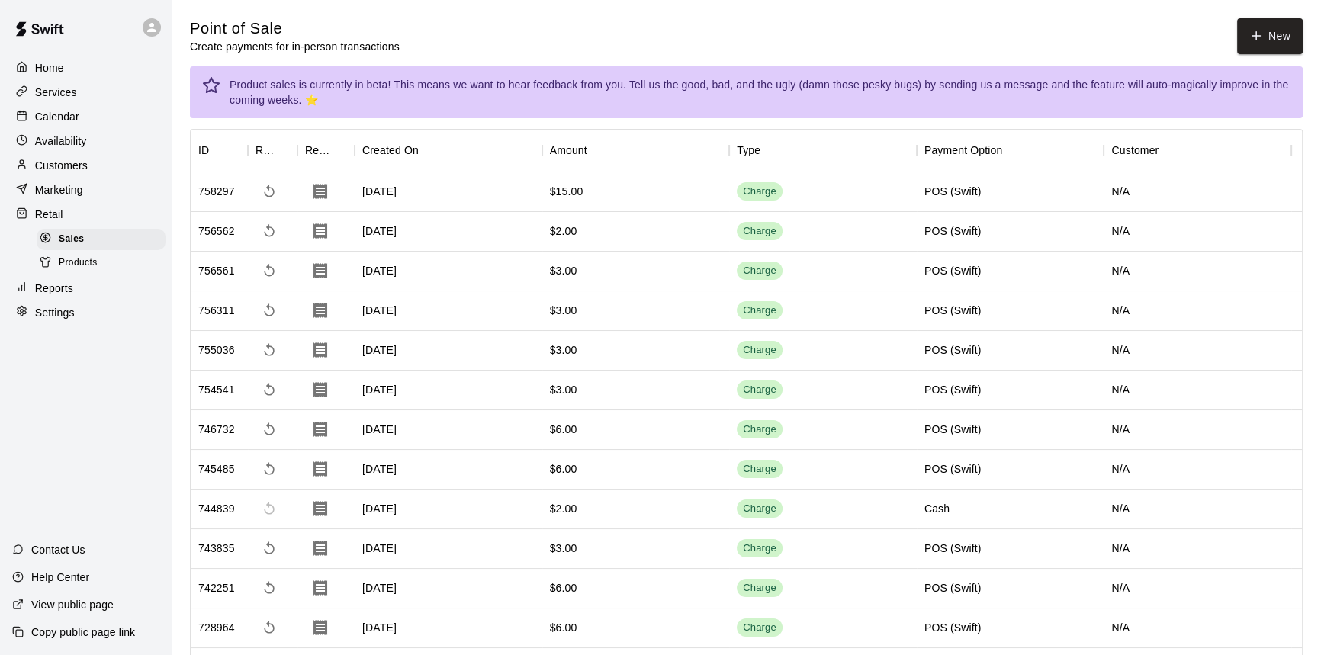
click at [51, 123] on p "Calendar" at bounding box center [57, 116] width 44 height 15
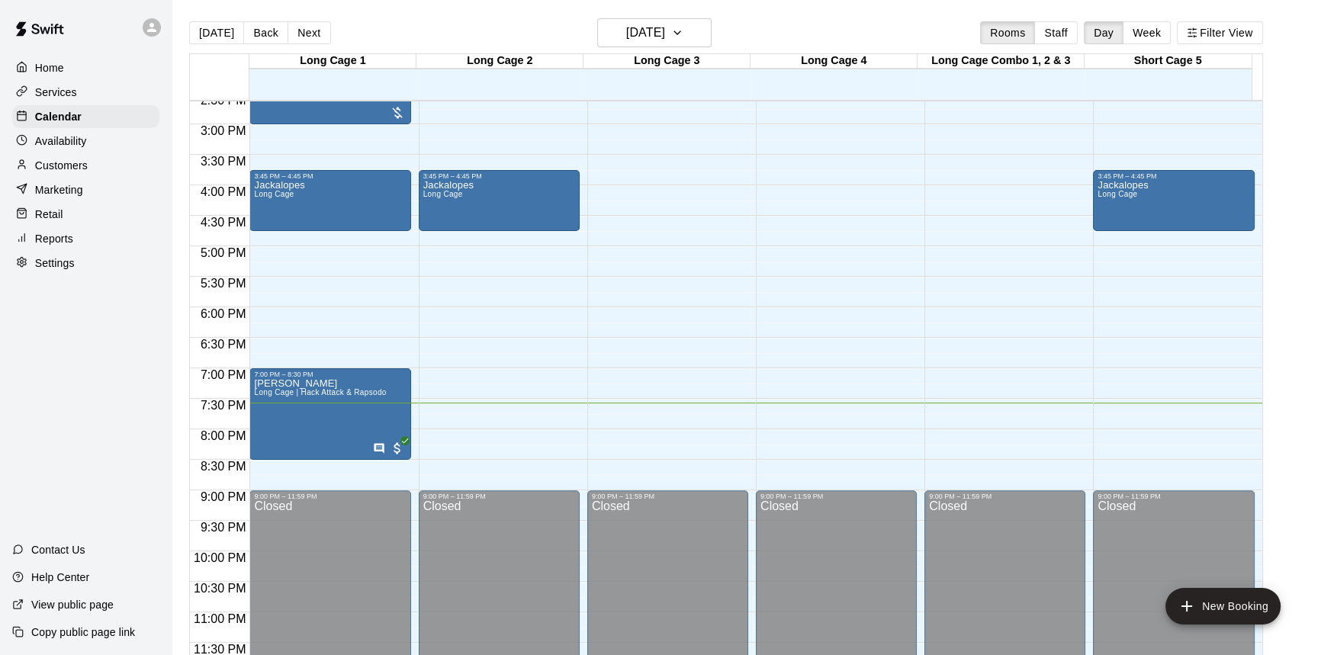
scroll to position [823, 0]
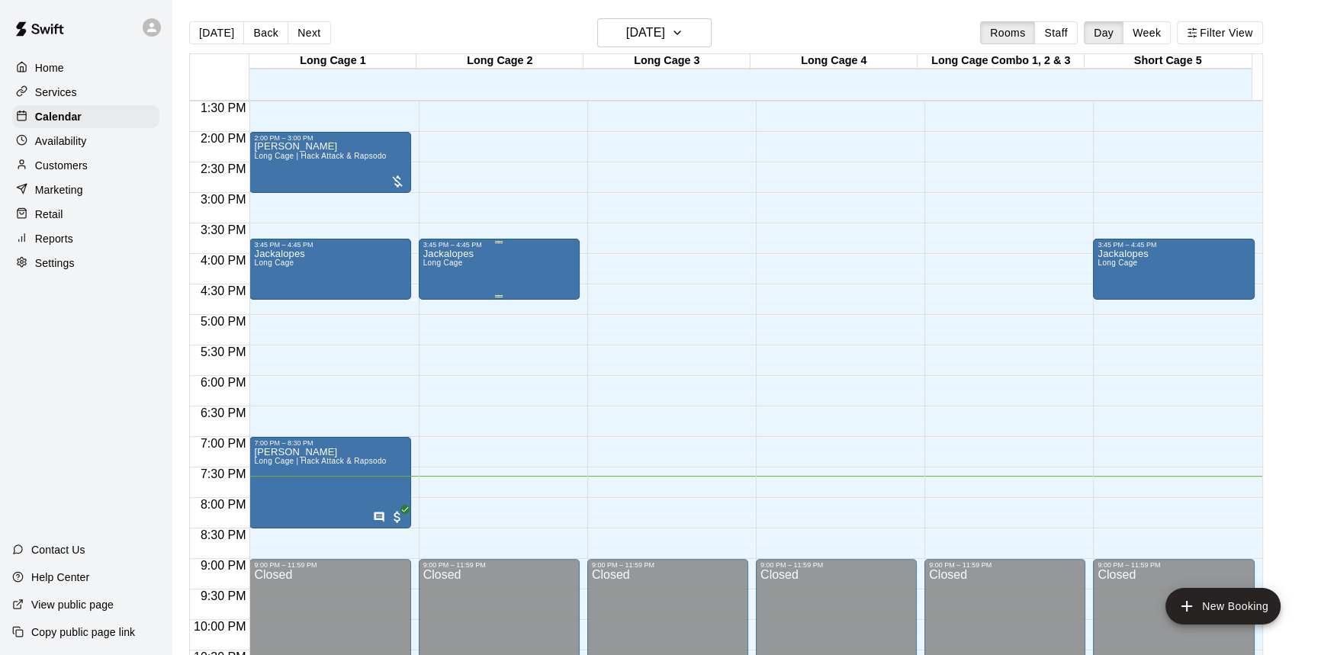
click at [521, 285] on div "Jackalopes Long Cage" at bounding box center [499, 576] width 152 height 655
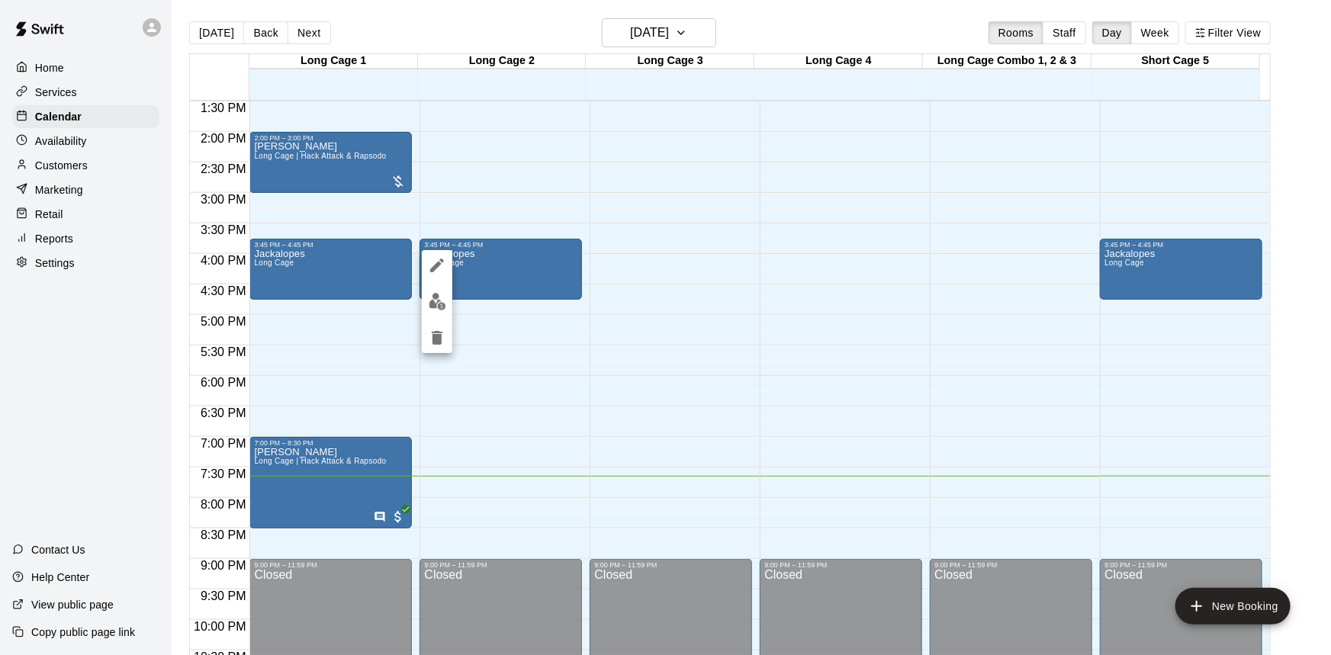
drag, startPoint x: 1318, startPoint y: 374, endPoint x: 1299, endPoint y: 376, distance: 19.1
click at [1311, 376] on div at bounding box center [665, 327] width 1331 height 655
